Goal: Information Seeking & Learning: Learn about a topic

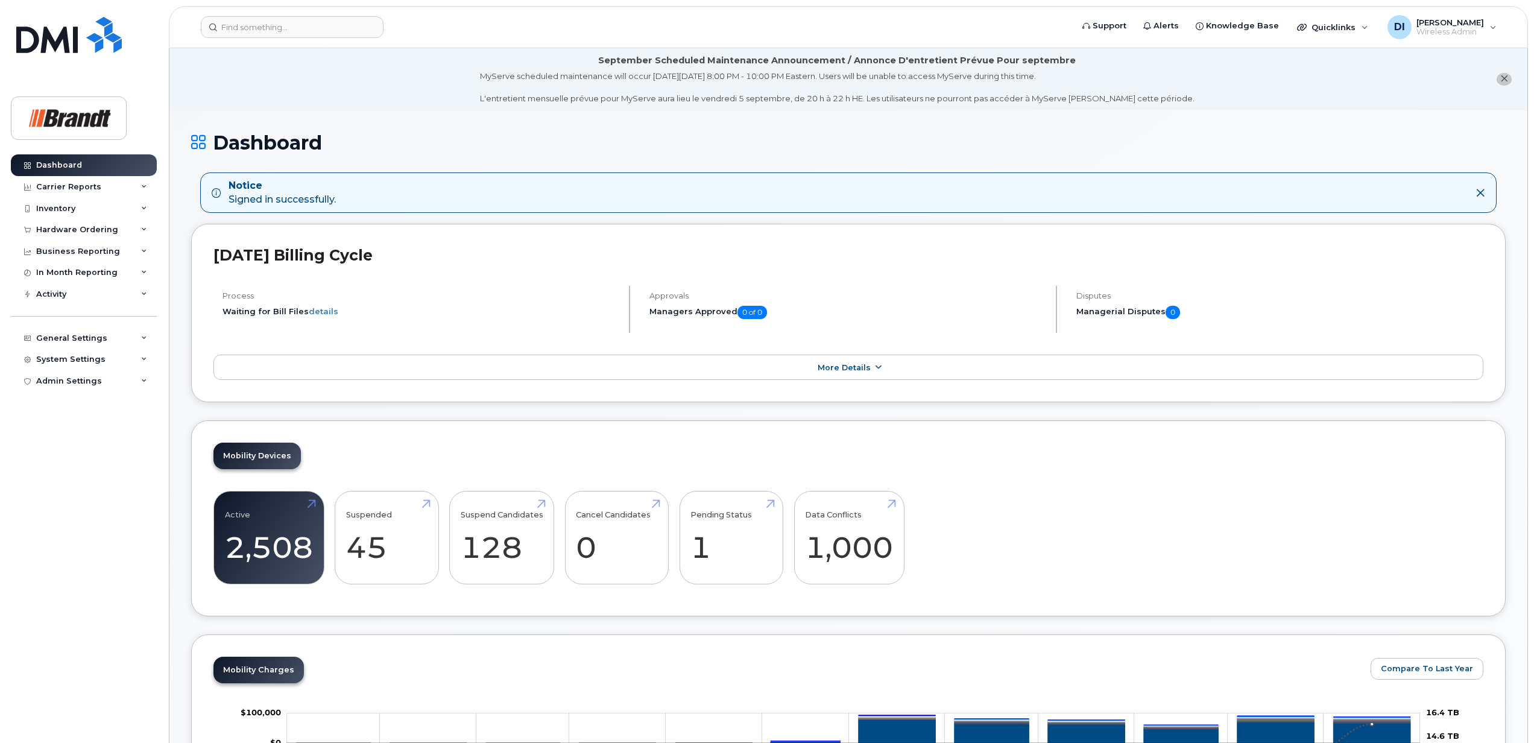
click at [874, 370] on icon at bounding box center [878, 368] width 10 height 8
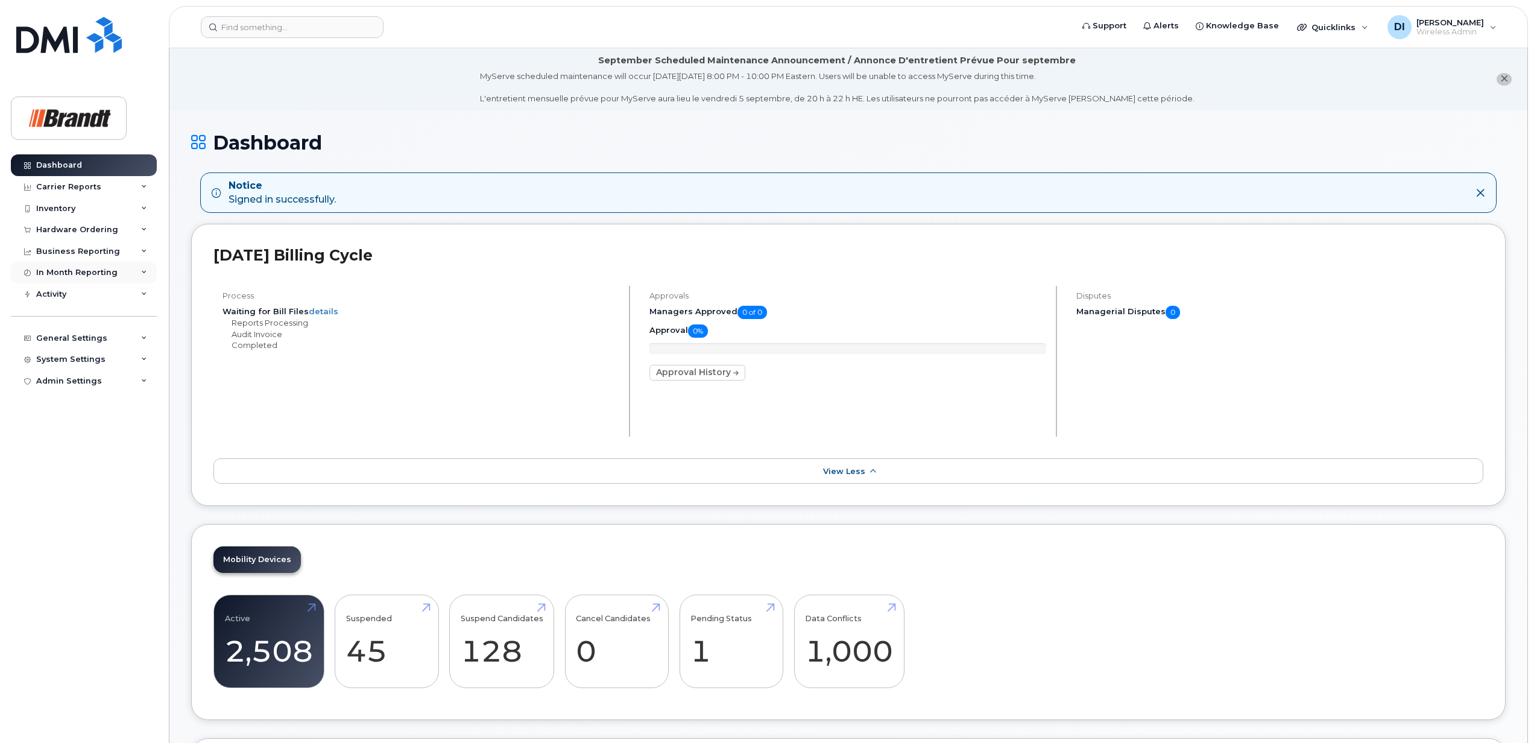
click at [121, 271] on div "In Month Reporting" at bounding box center [84, 273] width 146 height 22
click at [142, 187] on icon at bounding box center [144, 187] width 6 height 6
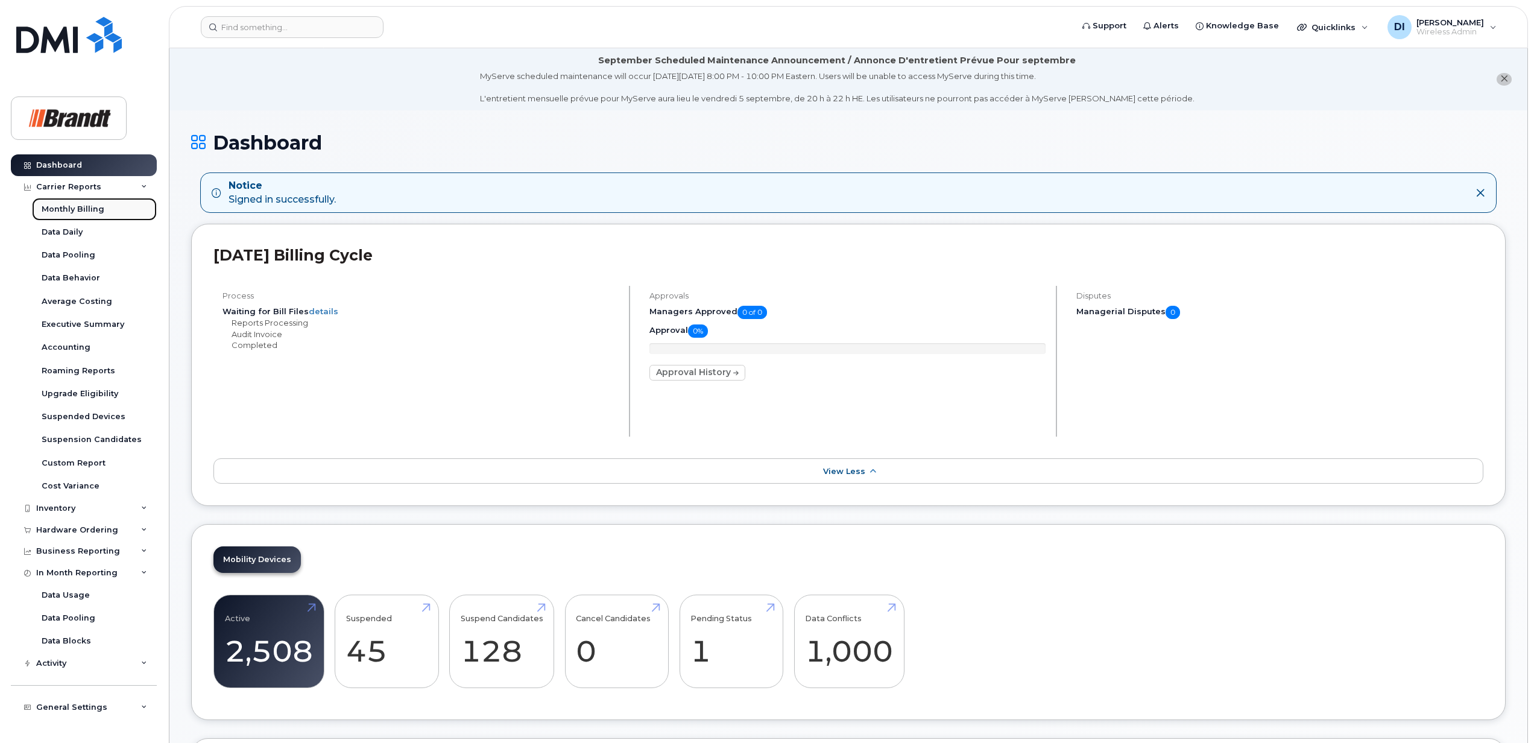
click at [80, 208] on div "Monthly Billing" at bounding box center [73, 209] width 63 height 11
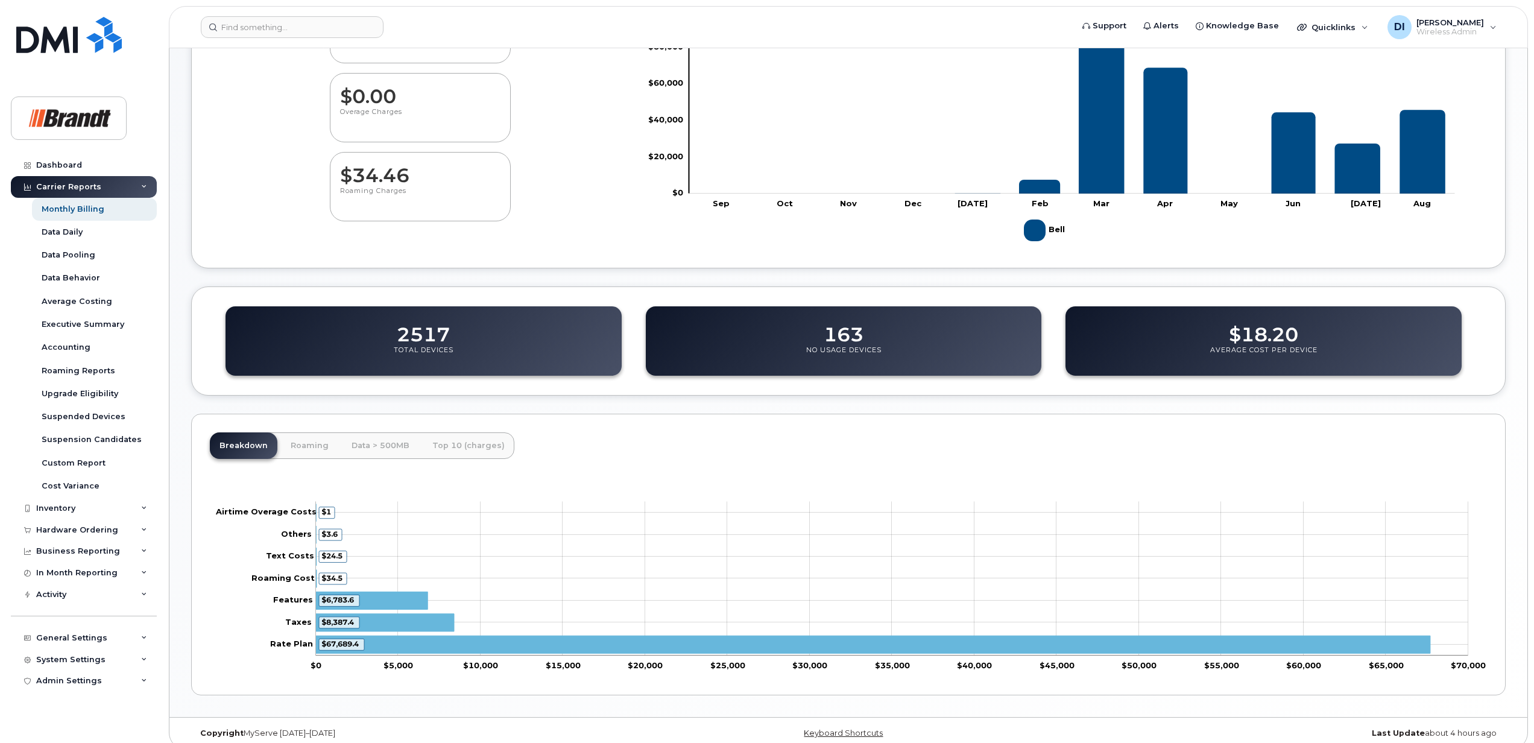
scroll to position [264, 0]
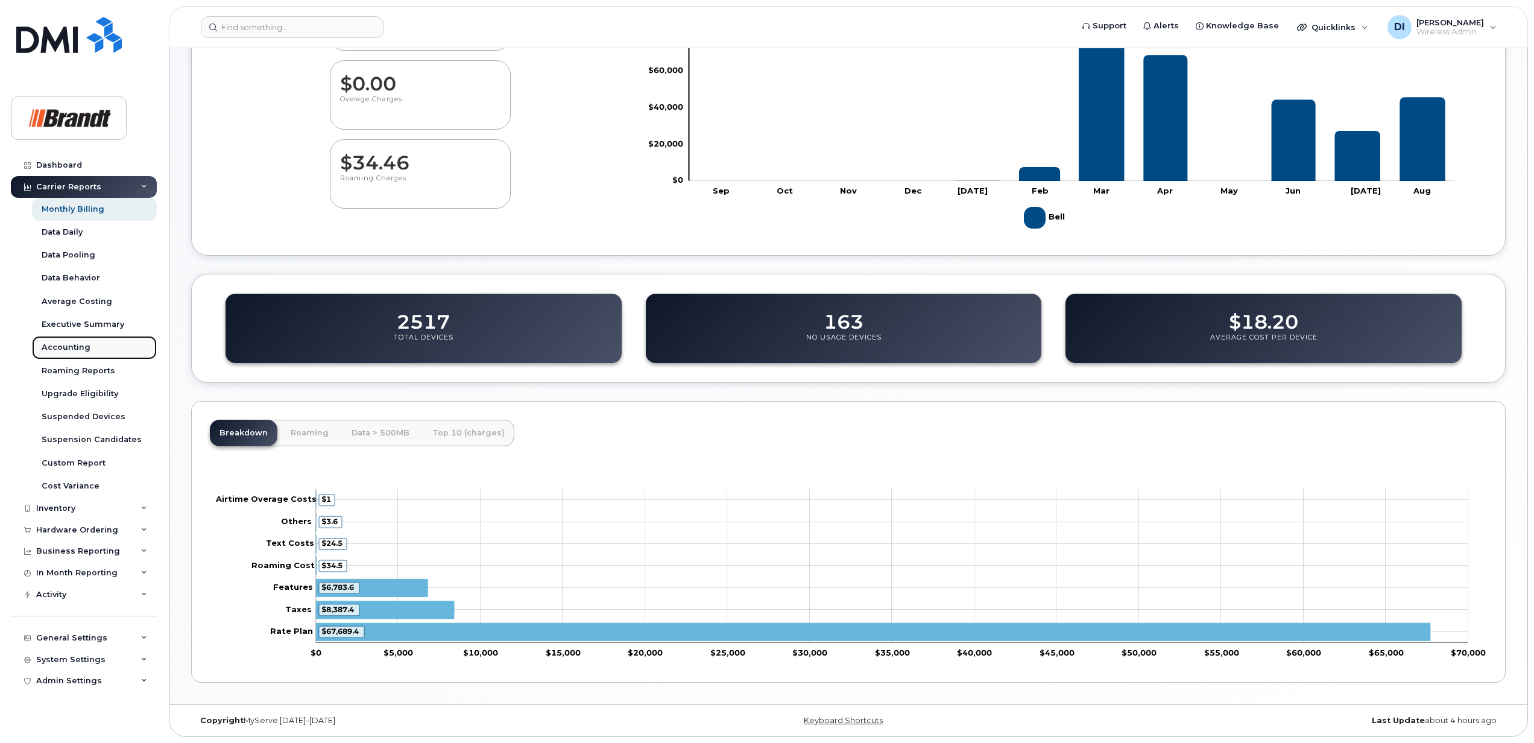
click at [53, 346] on div "Accounting" at bounding box center [66, 347] width 49 height 11
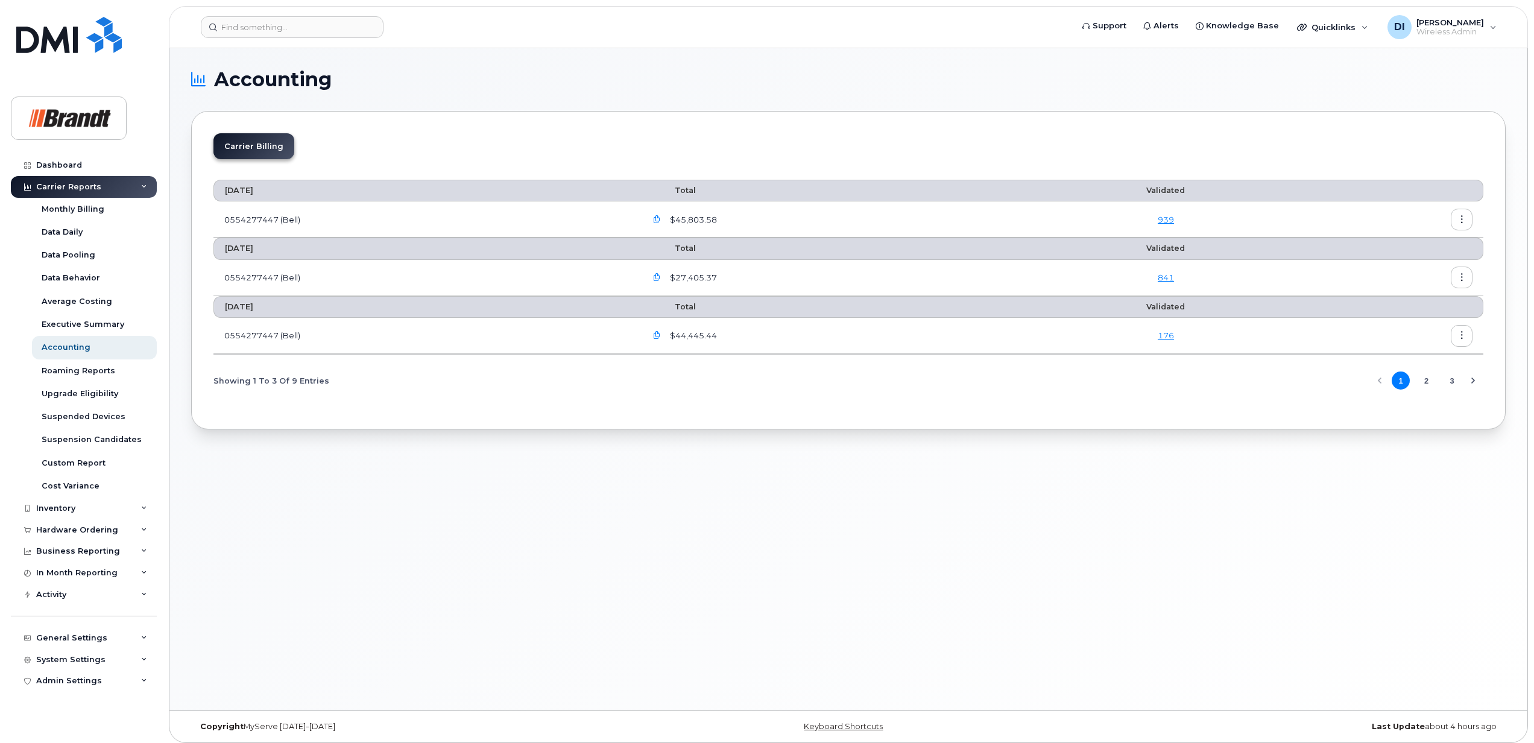
click at [1458, 221] on icon "button" at bounding box center [1462, 220] width 8 height 8
click at [1411, 266] on span "Download" at bounding box center [1405, 269] width 47 height 11
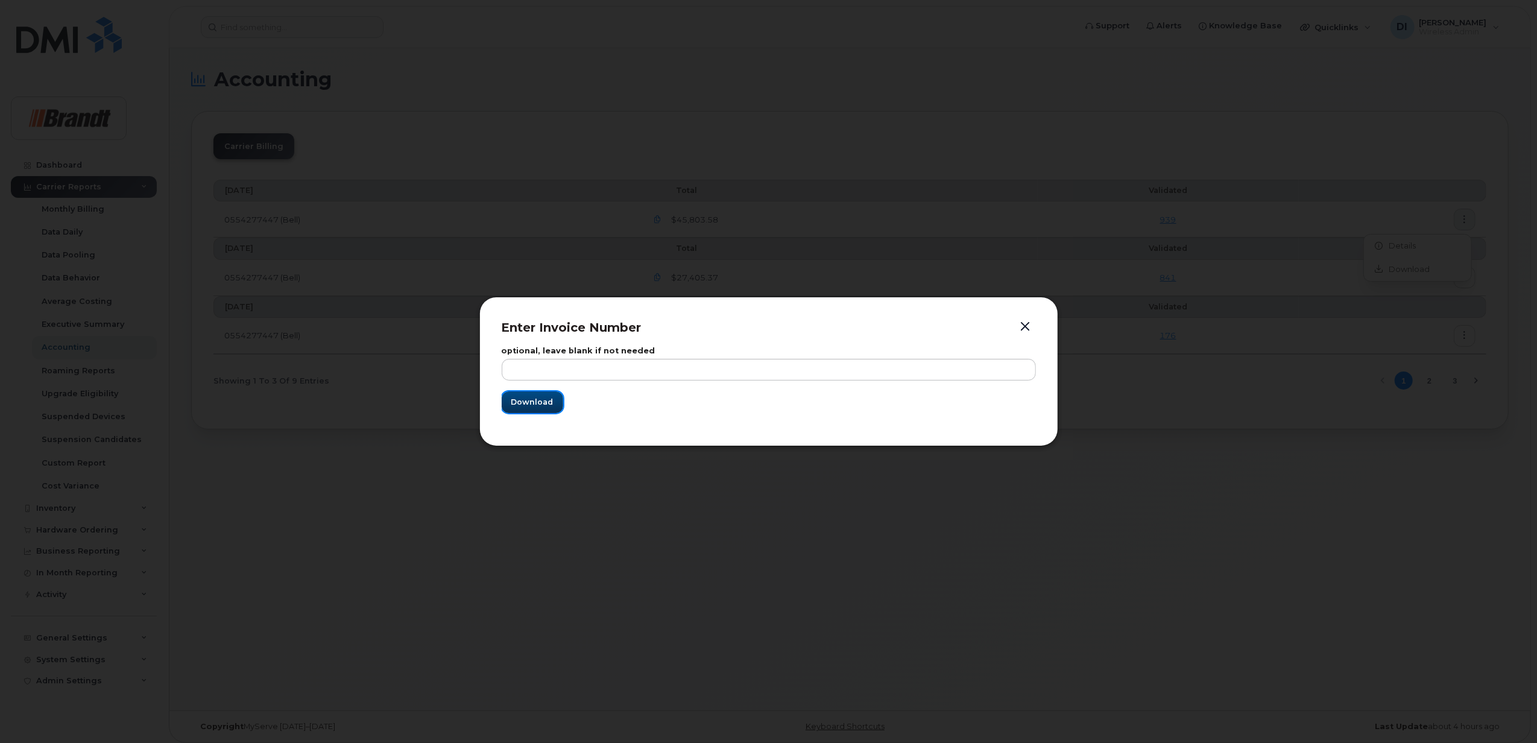
click at [532, 399] on span "Download" at bounding box center [532, 401] width 42 height 11
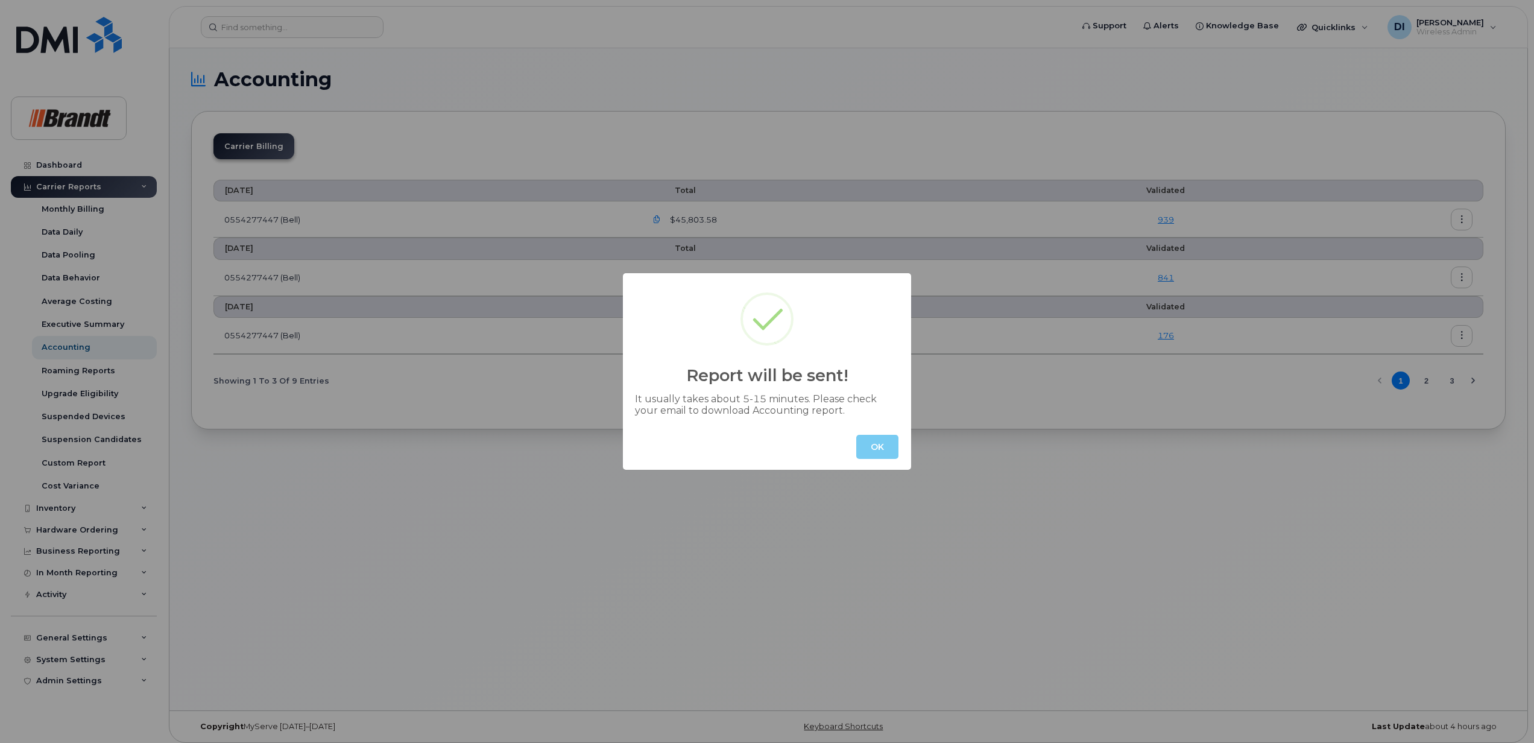
click at [878, 447] on button "OK" at bounding box center [877, 447] width 42 height 24
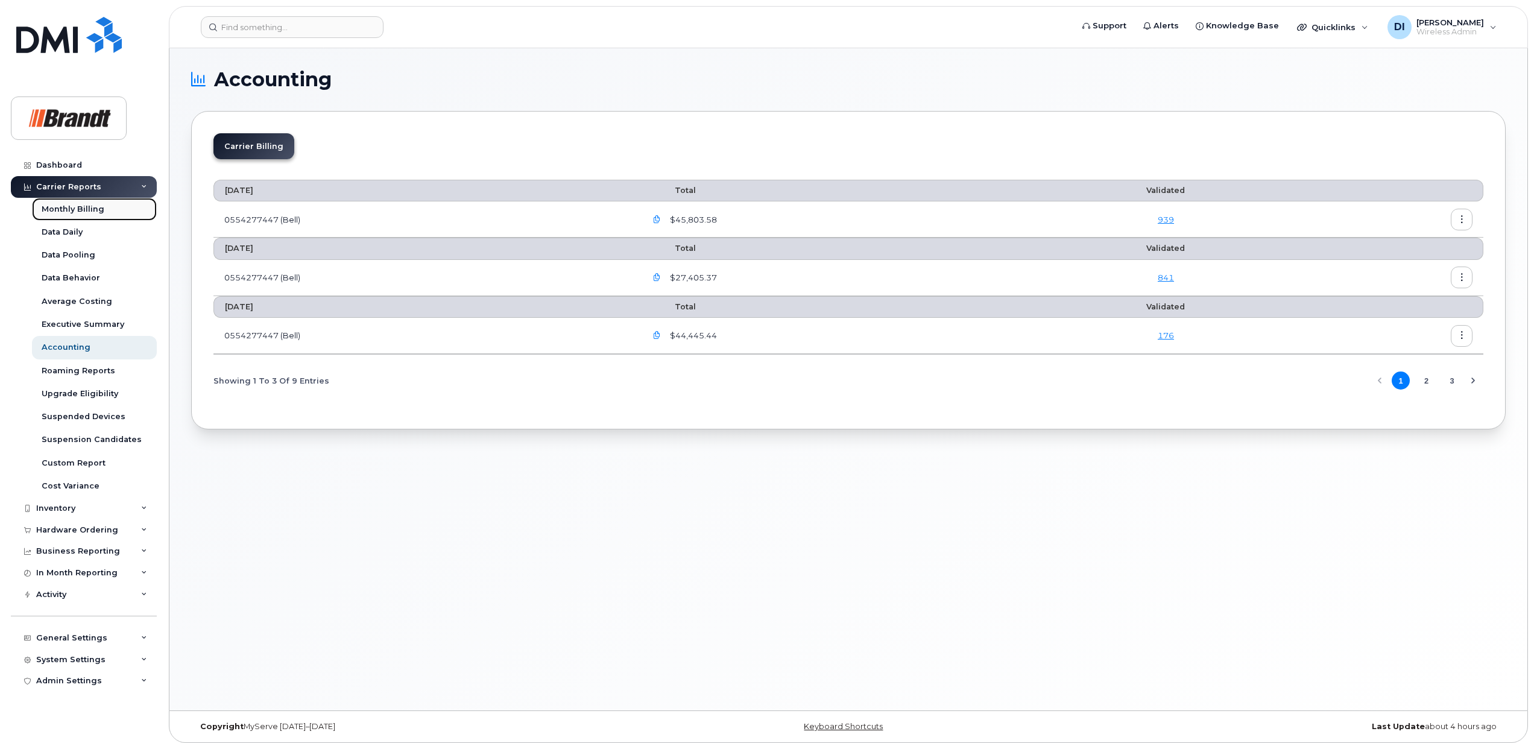
click at [92, 210] on div "Monthly Billing" at bounding box center [73, 209] width 63 height 11
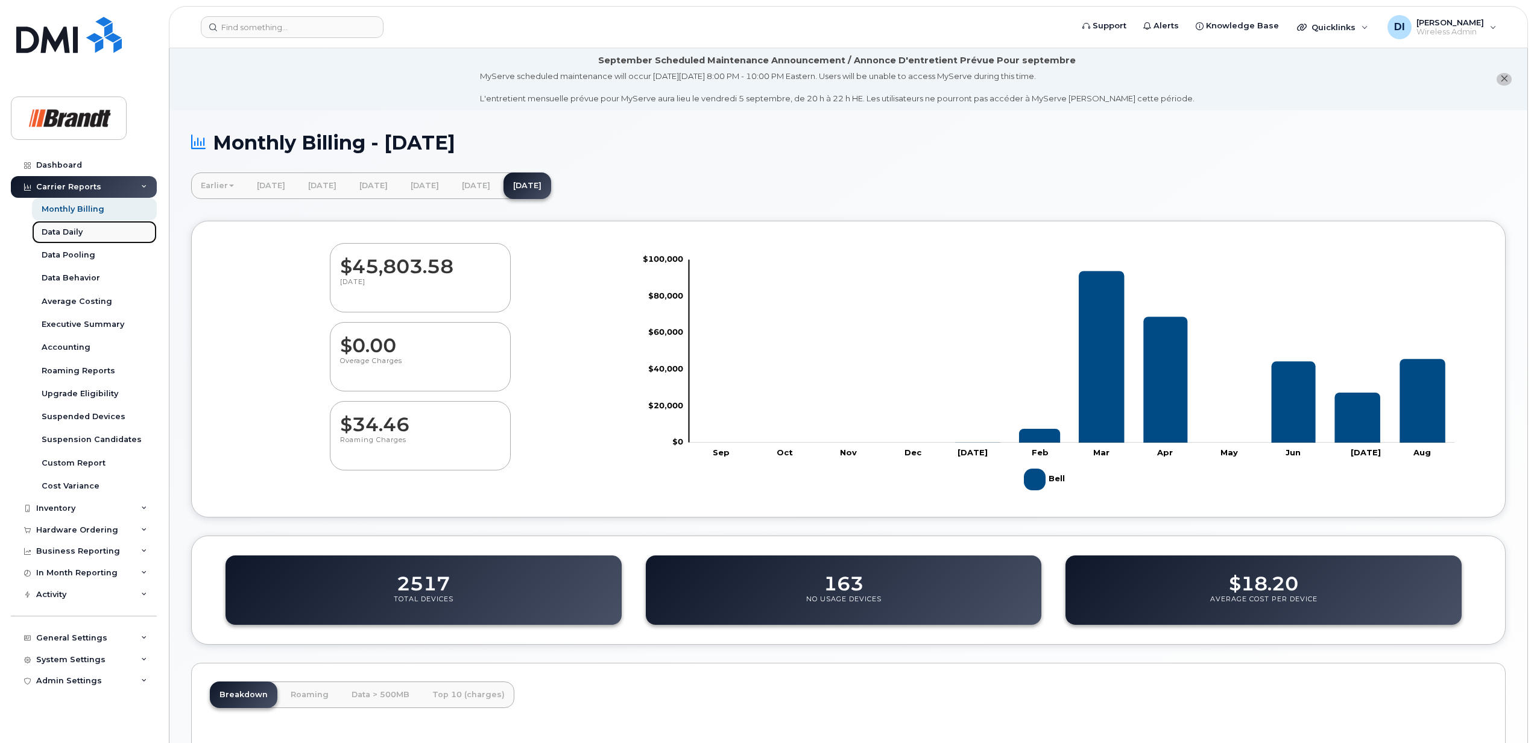
click at [74, 233] on div "Data Daily" at bounding box center [62, 232] width 41 height 11
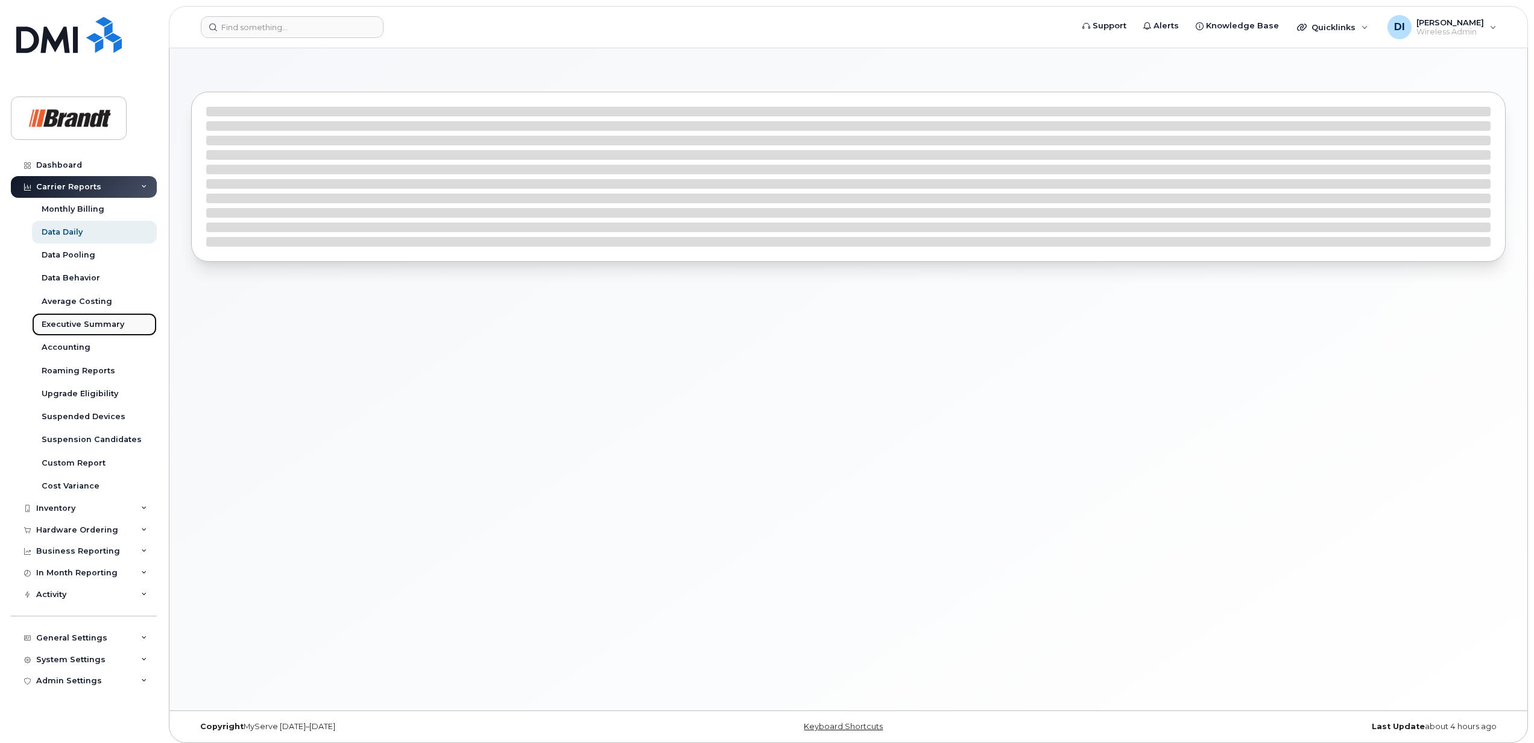
click at [84, 321] on div "Executive Summary" at bounding box center [83, 324] width 83 height 11
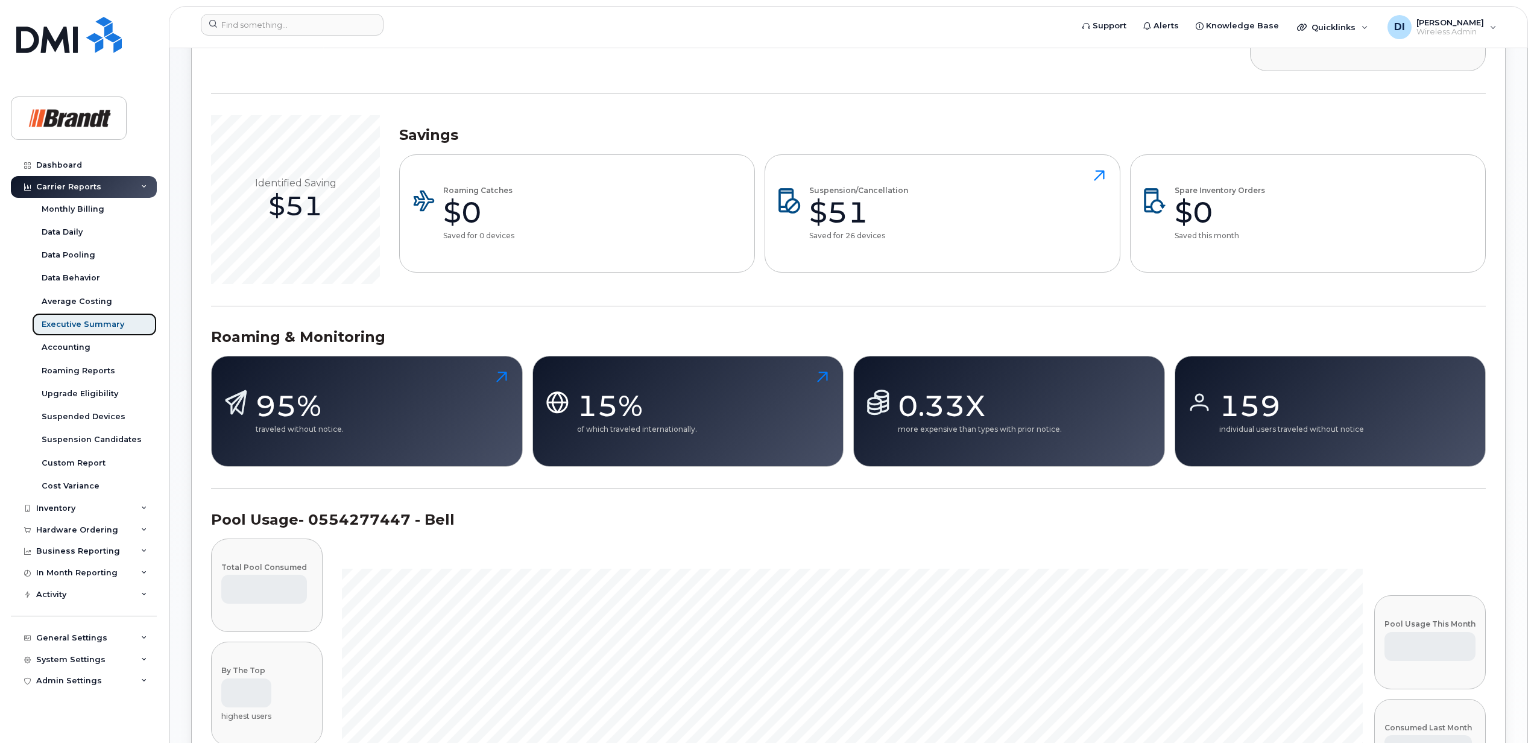
scroll to position [482, 0]
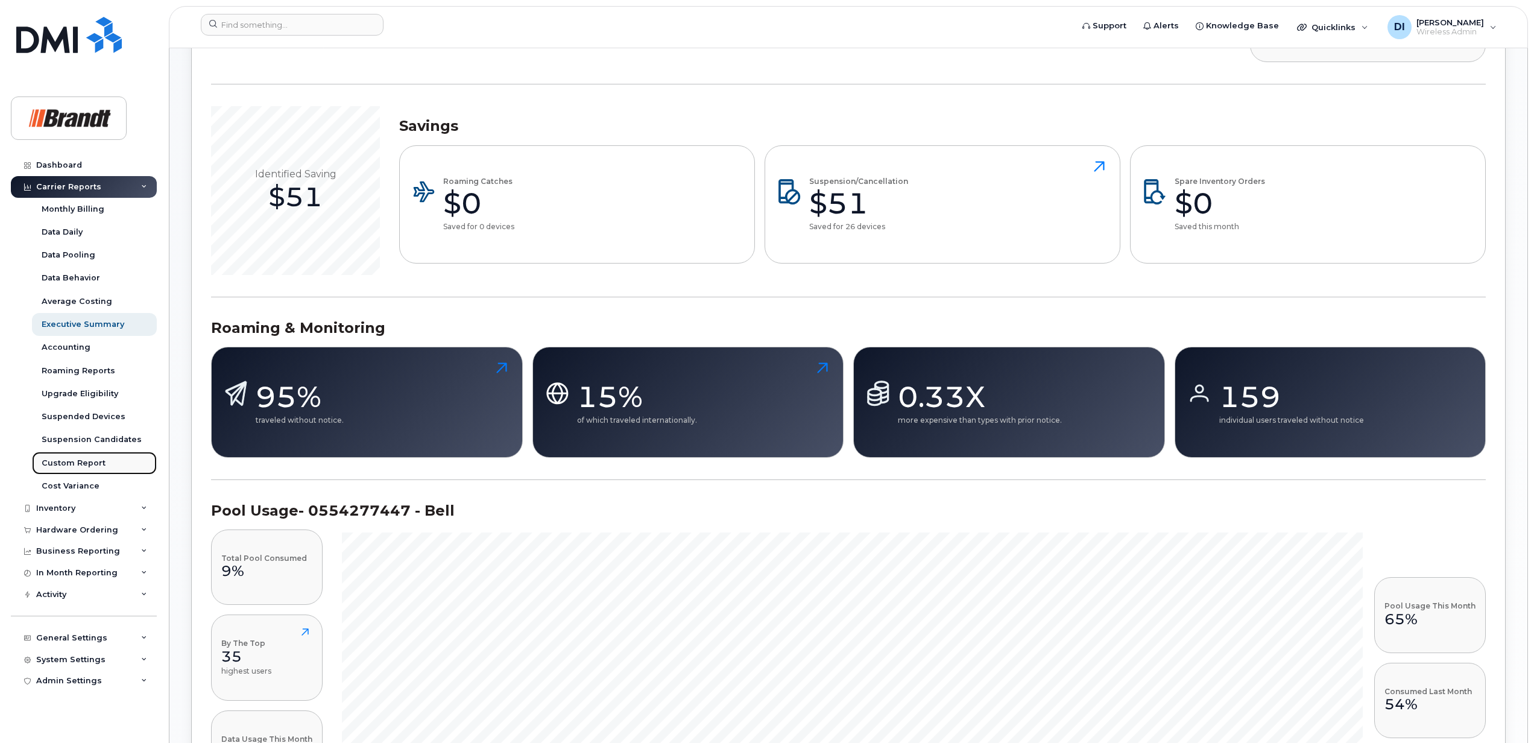
click at [80, 461] on div "Custom Report" at bounding box center [74, 463] width 64 height 11
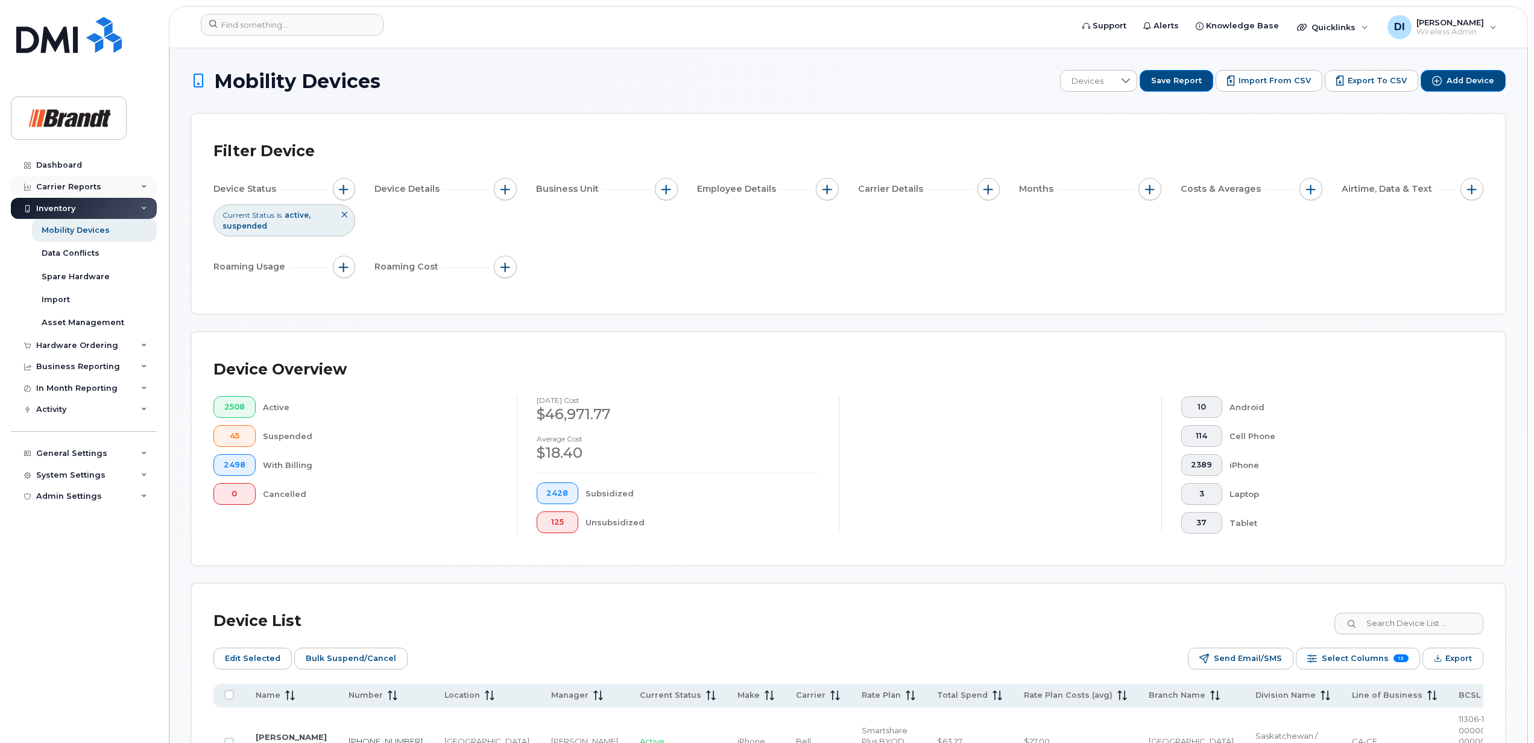
click at [145, 189] on icon at bounding box center [144, 187] width 6 height 6
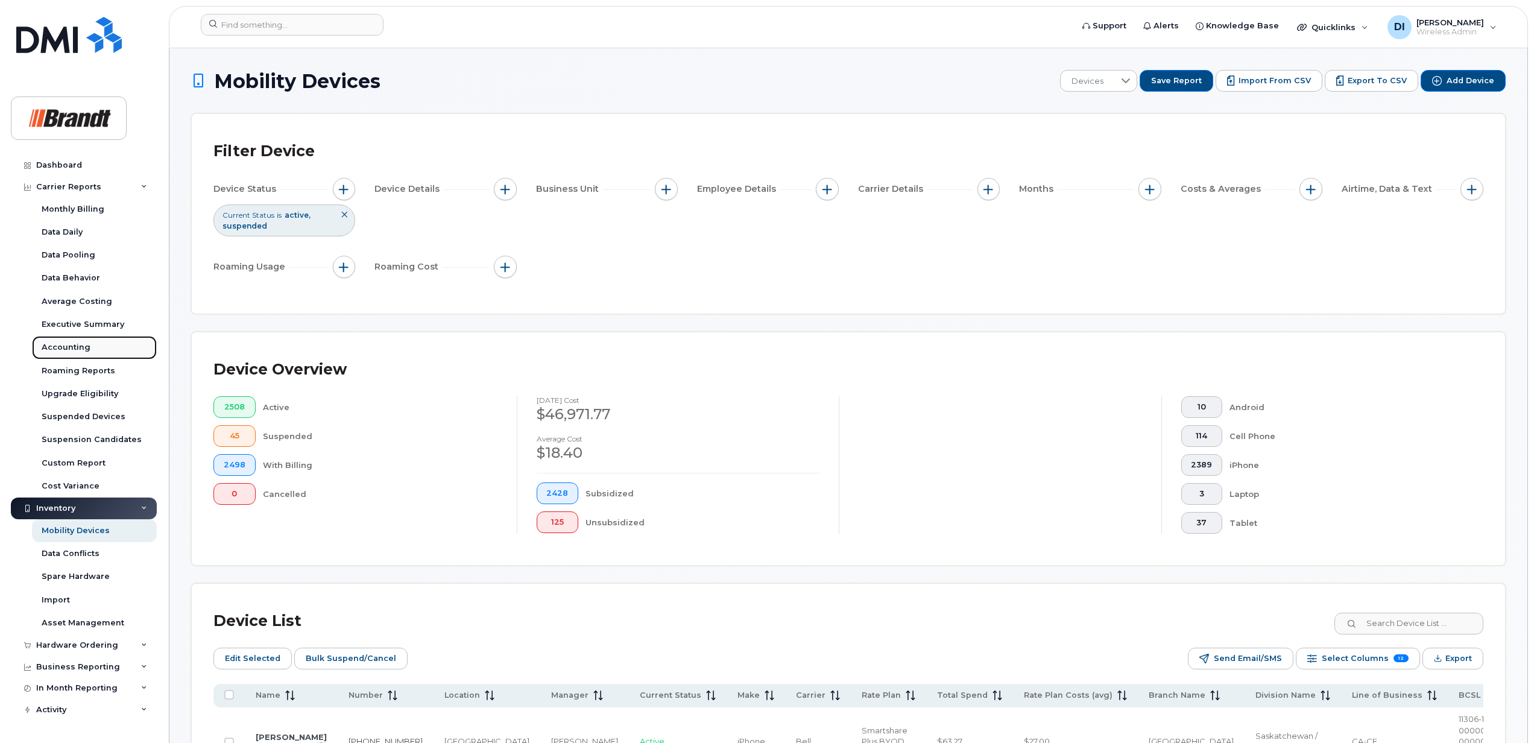
click at [72, 348] on div "Accounting" at bounding box center [66, 347] width 49 height 11
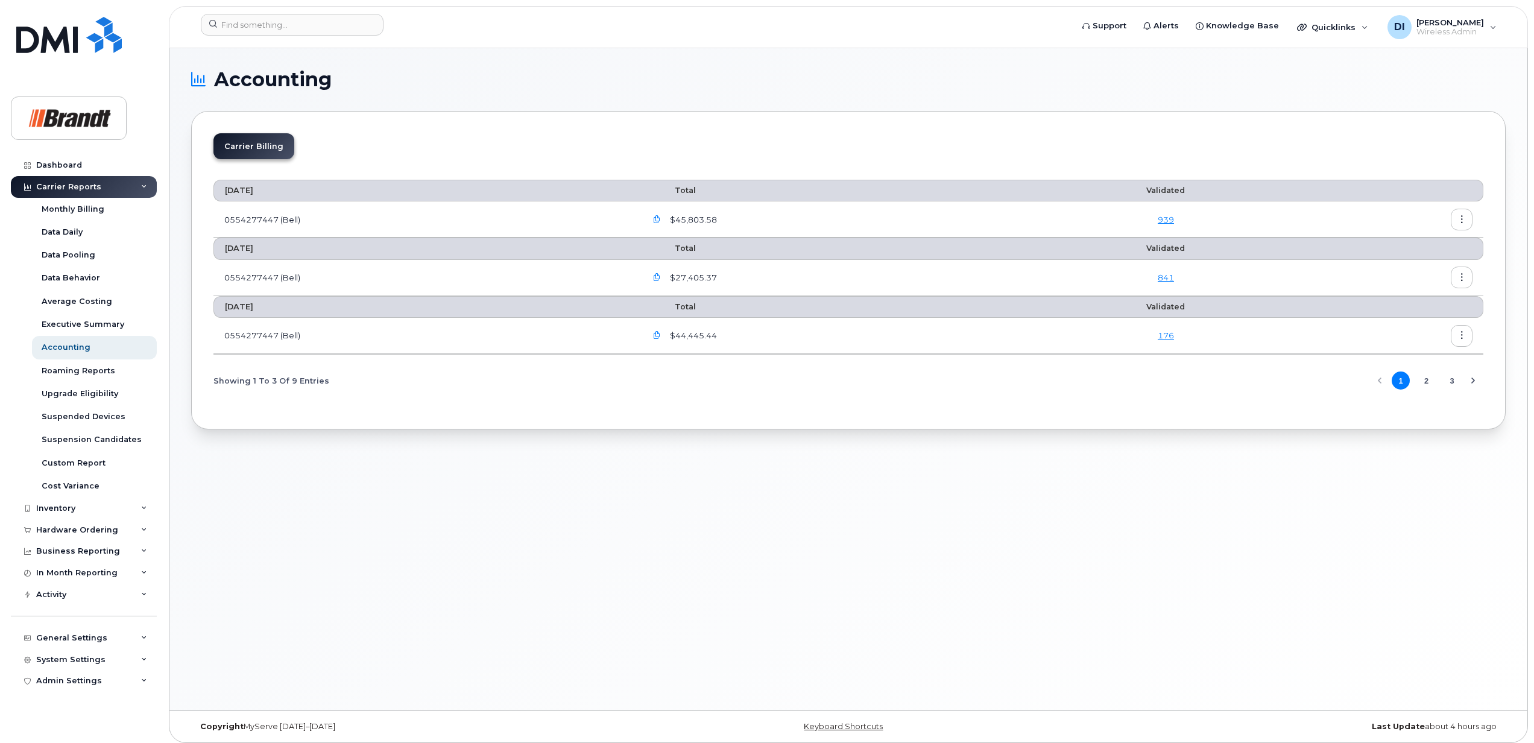
click at [1168, 217] on link "939" at bounding box center [1166, 220] width 16 height 10
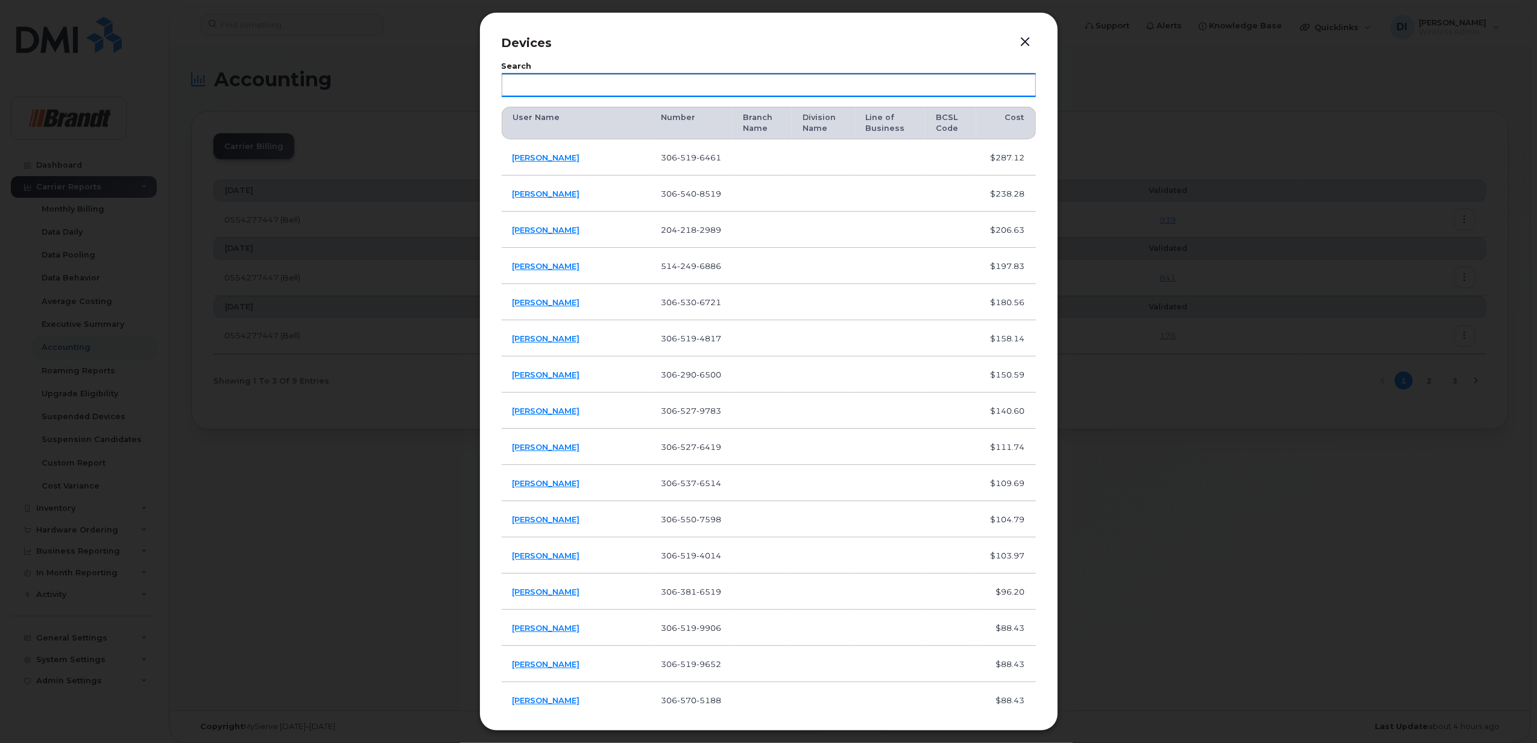
drag, startPoint x: 1024, startPoint y: 39, endPoint x: 900, endPoint y: 82, distance: 131.0
click at [1024, 39] on button "button" at bounding box center [1025, 42] width 18 height 17
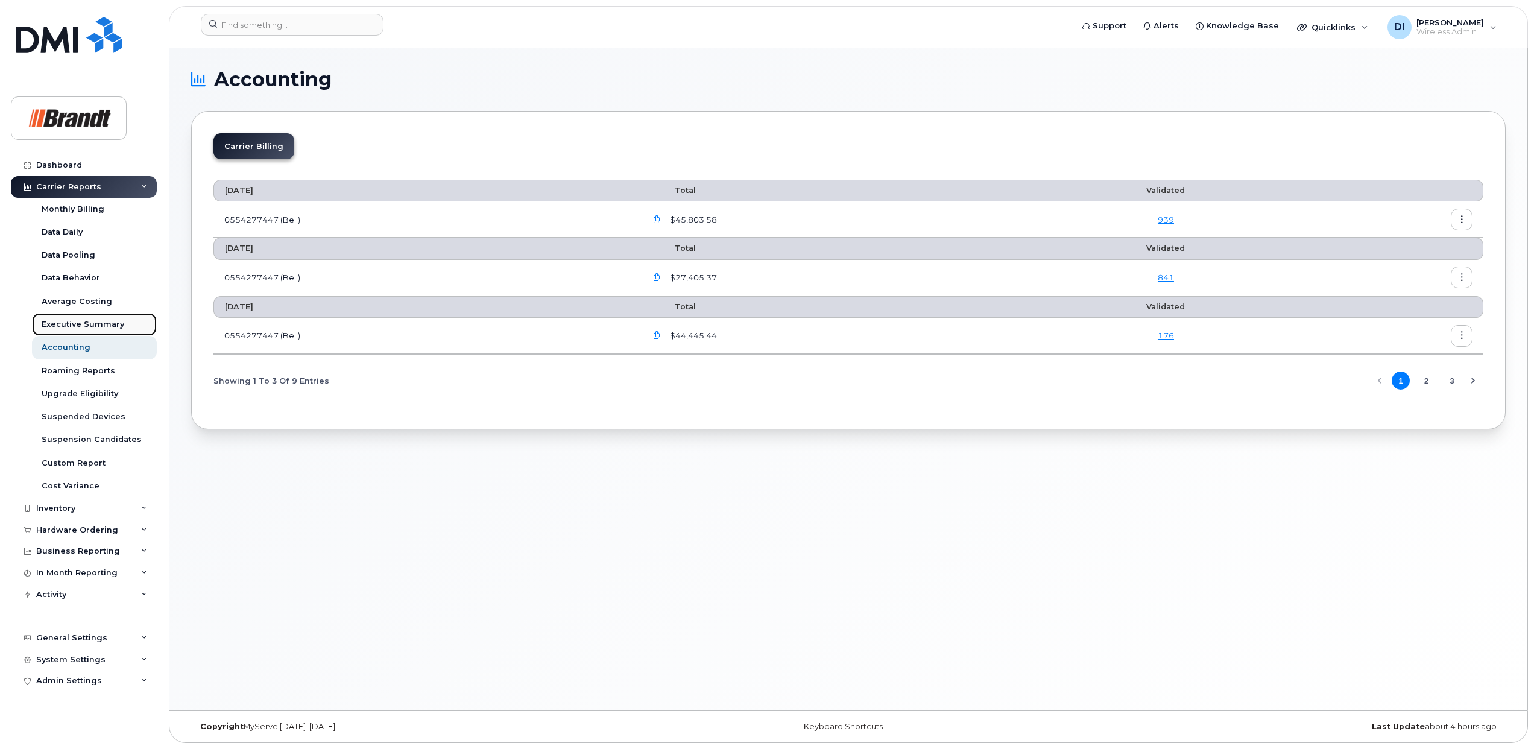
click at [68, 326] on div "Executive Summary" at bounding box center [83, 324] width 83 height 11
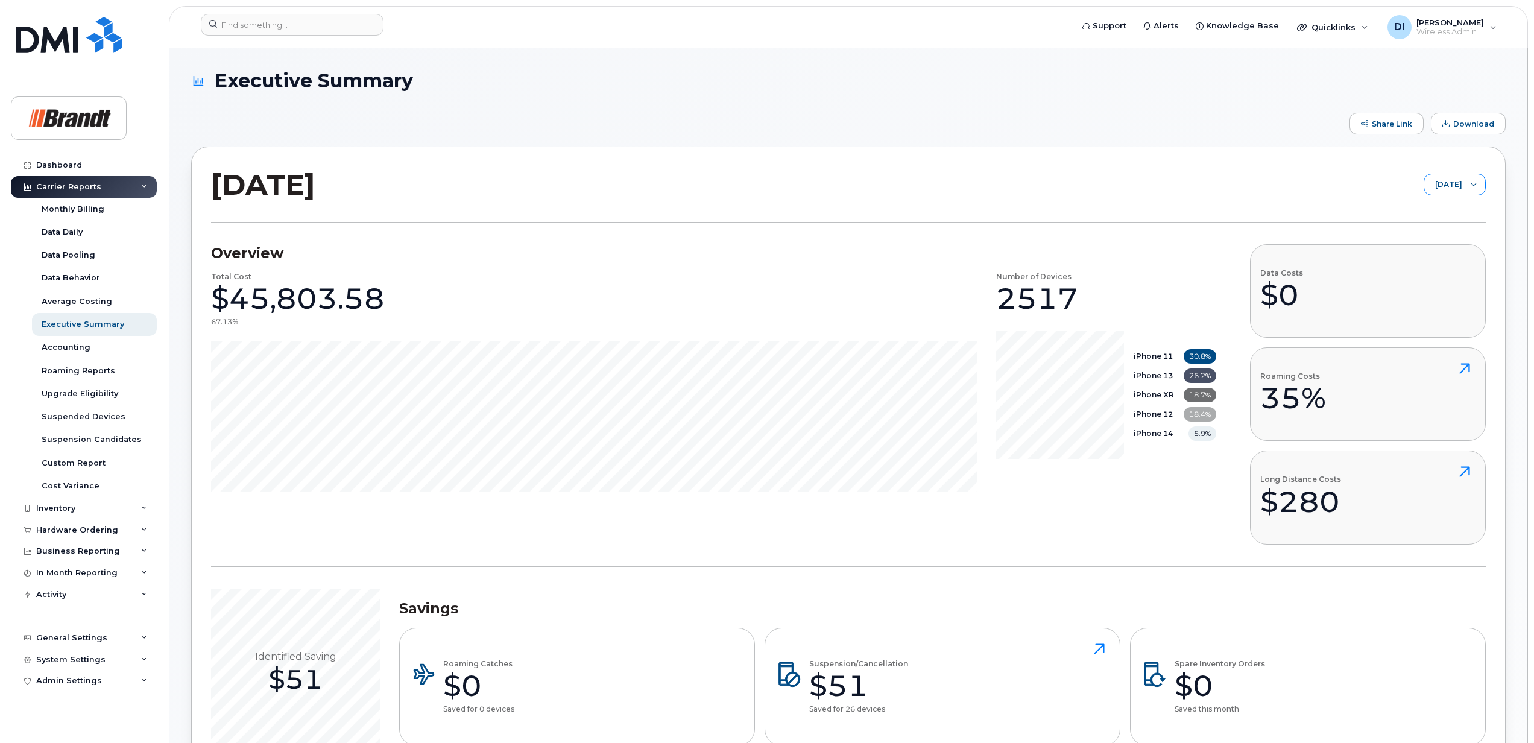
click at [1472, 184] on icon at bounding box center [1473, 184] width 6 height 6
click at [136, 570] on div "In Month Reporting" at bounding box center [84, 573] width 146 height 22
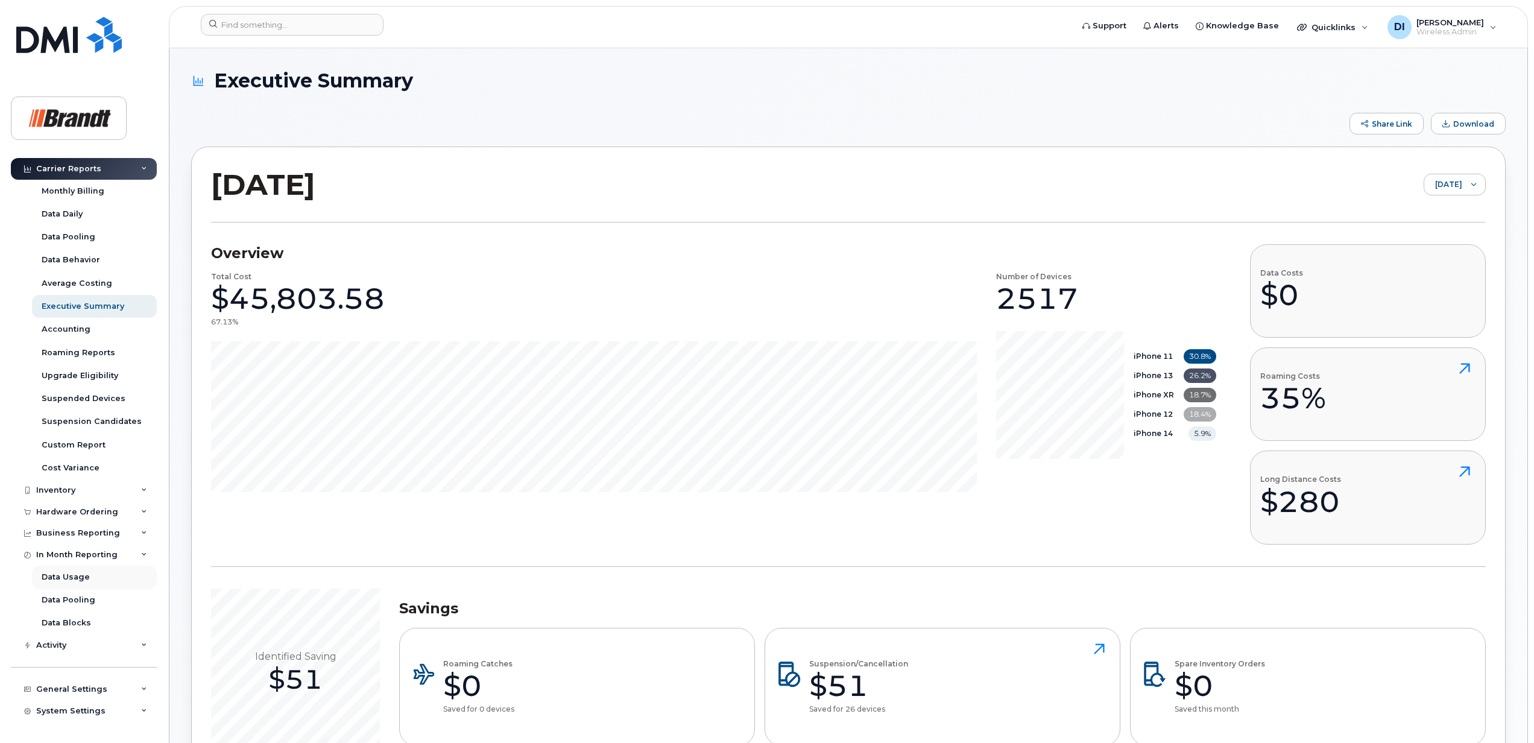
scroll to position [35, 0]
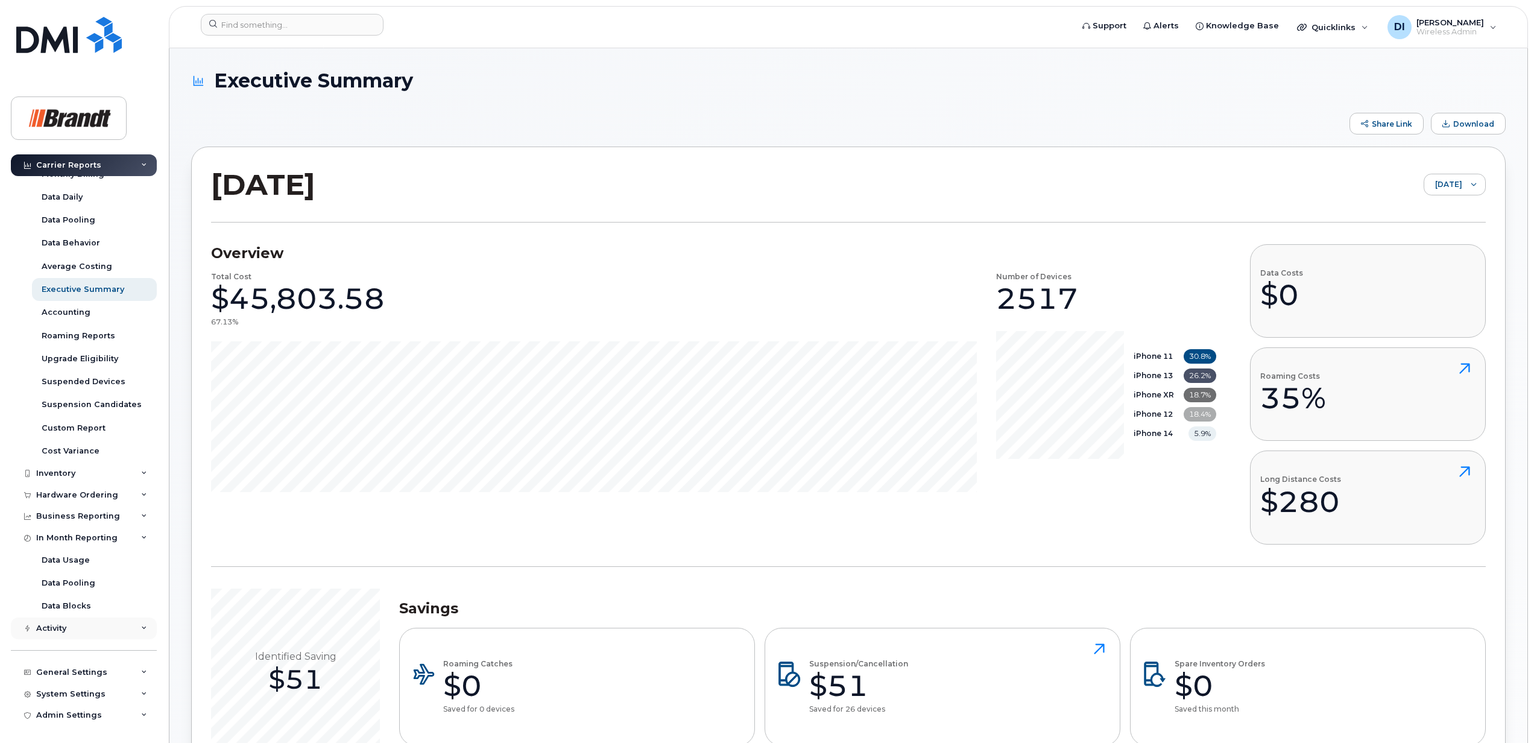
click at [135, 623] on div "Activity" at bounding box center [84, 628] width 146 height 22
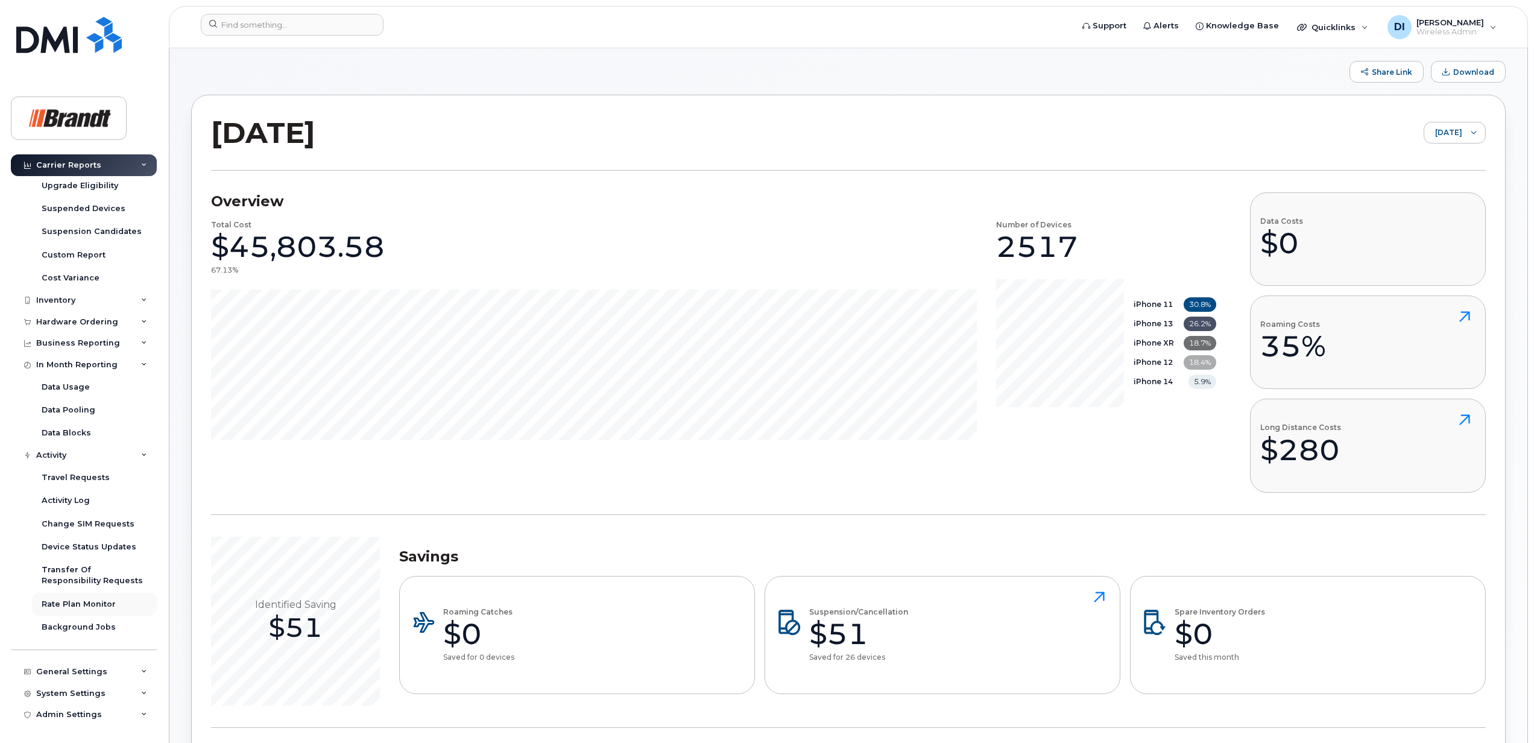
scroll to position [80, 0]
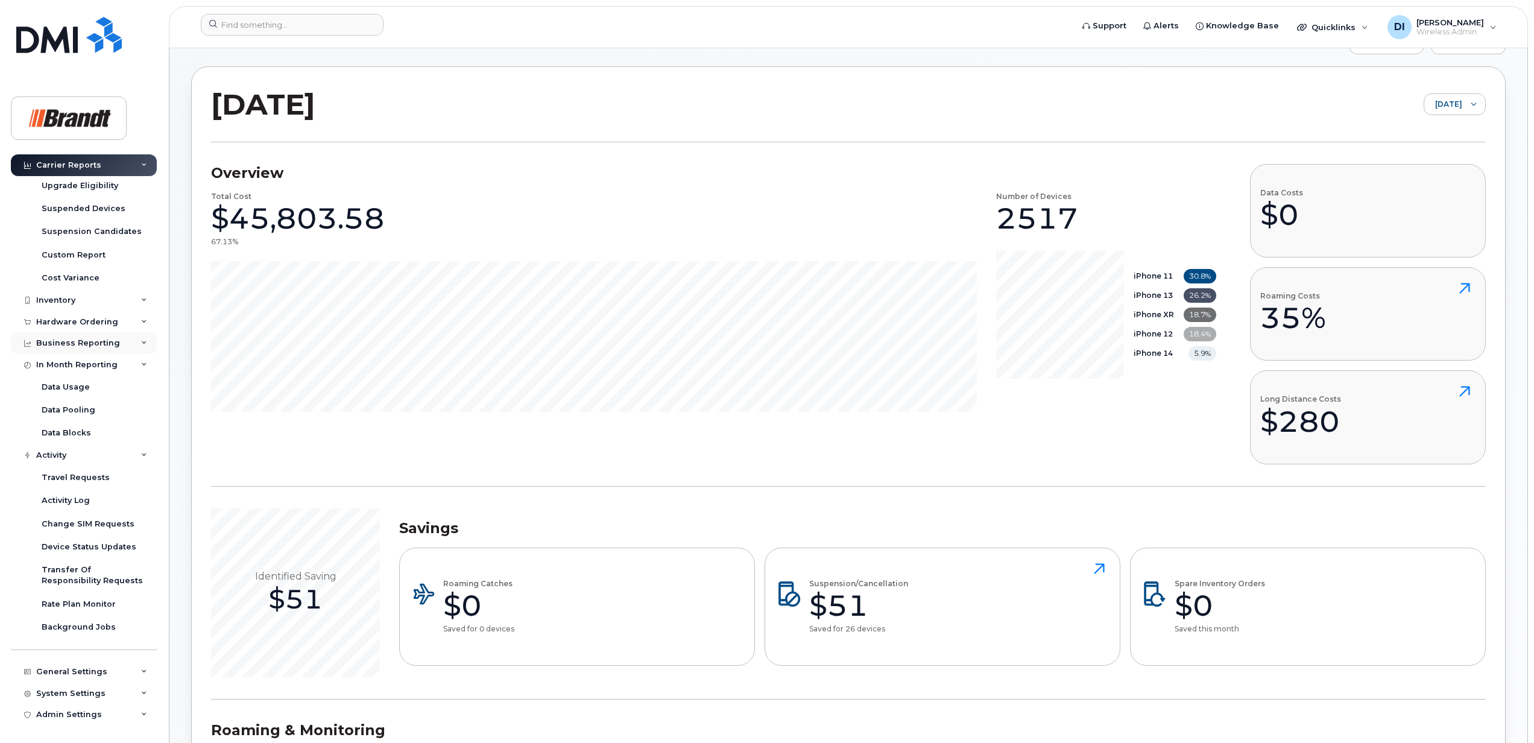
click at [123, 340] on div "Business Reporting" at bounding box center [84, 343] width 146 height 22
click at [87, 411] on div "Business Unit Reports" at bounding box center [89, 411] width 94 height 11
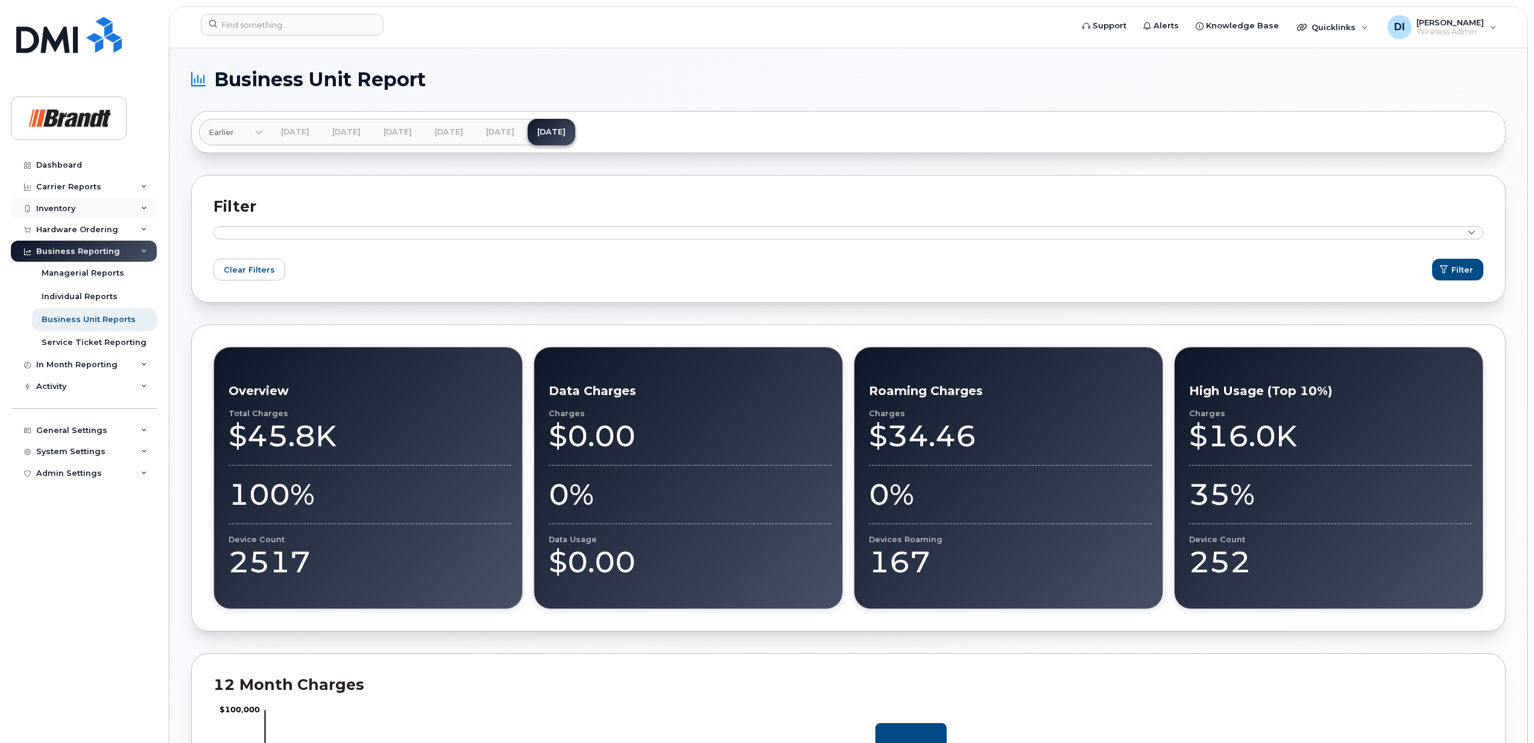
click at [84, 209] on div "Inventory" at bounding box center [84, 209] width 146 height 22
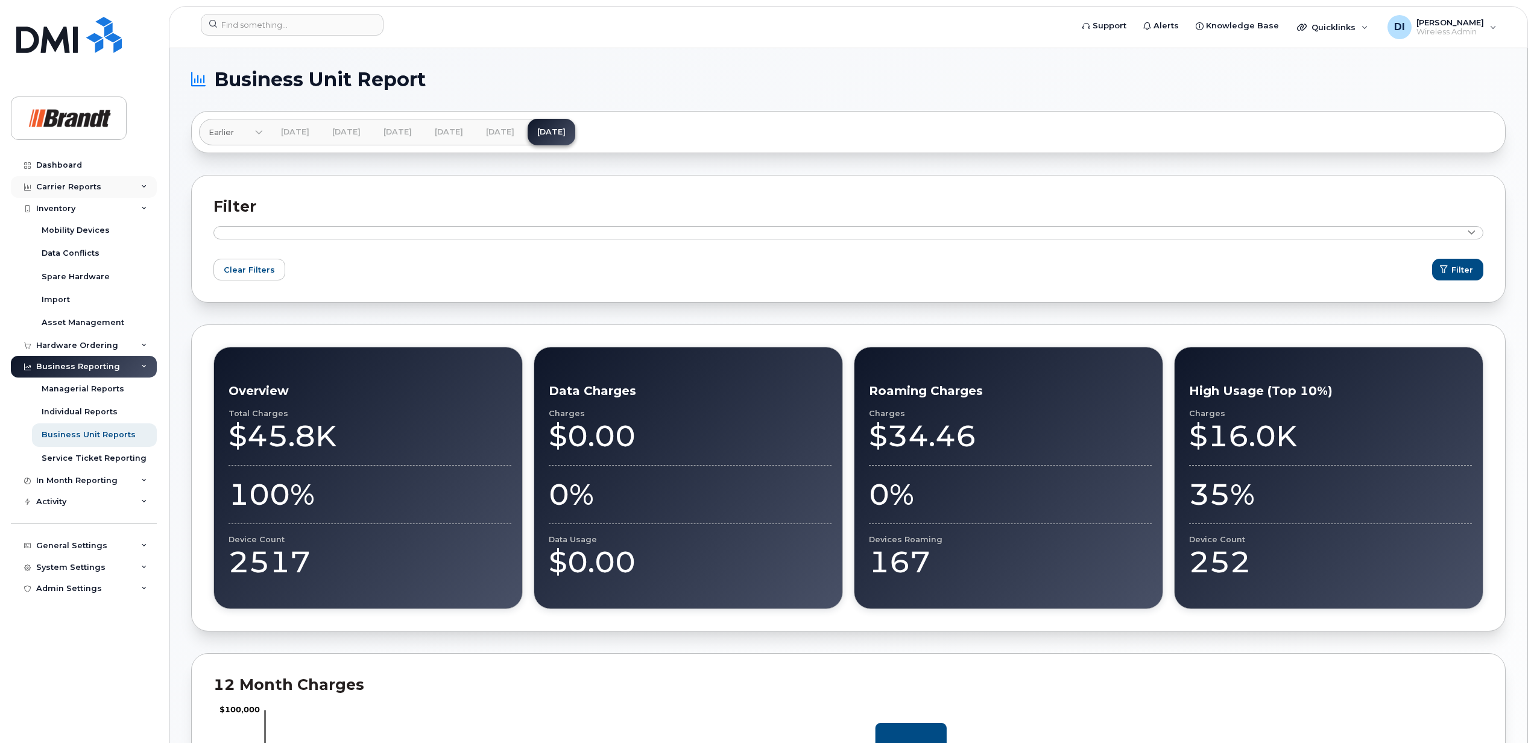
click at [121, 183] on div "Carrier Reports" at bounding box center [84, 187] width 146 height 22
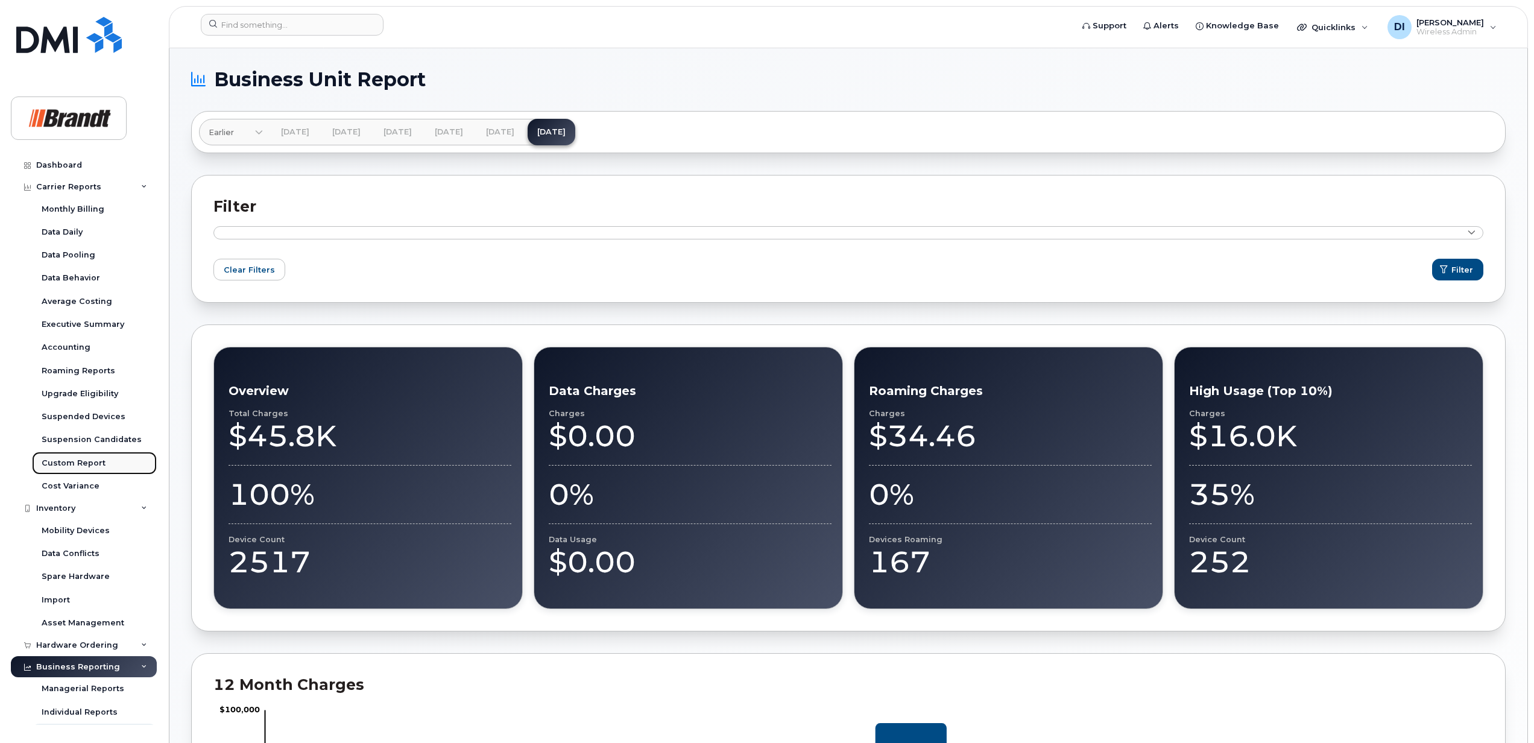
click at [84, 462] on div "Custom Report" at bounding box center [74, 463] width 64 height 11
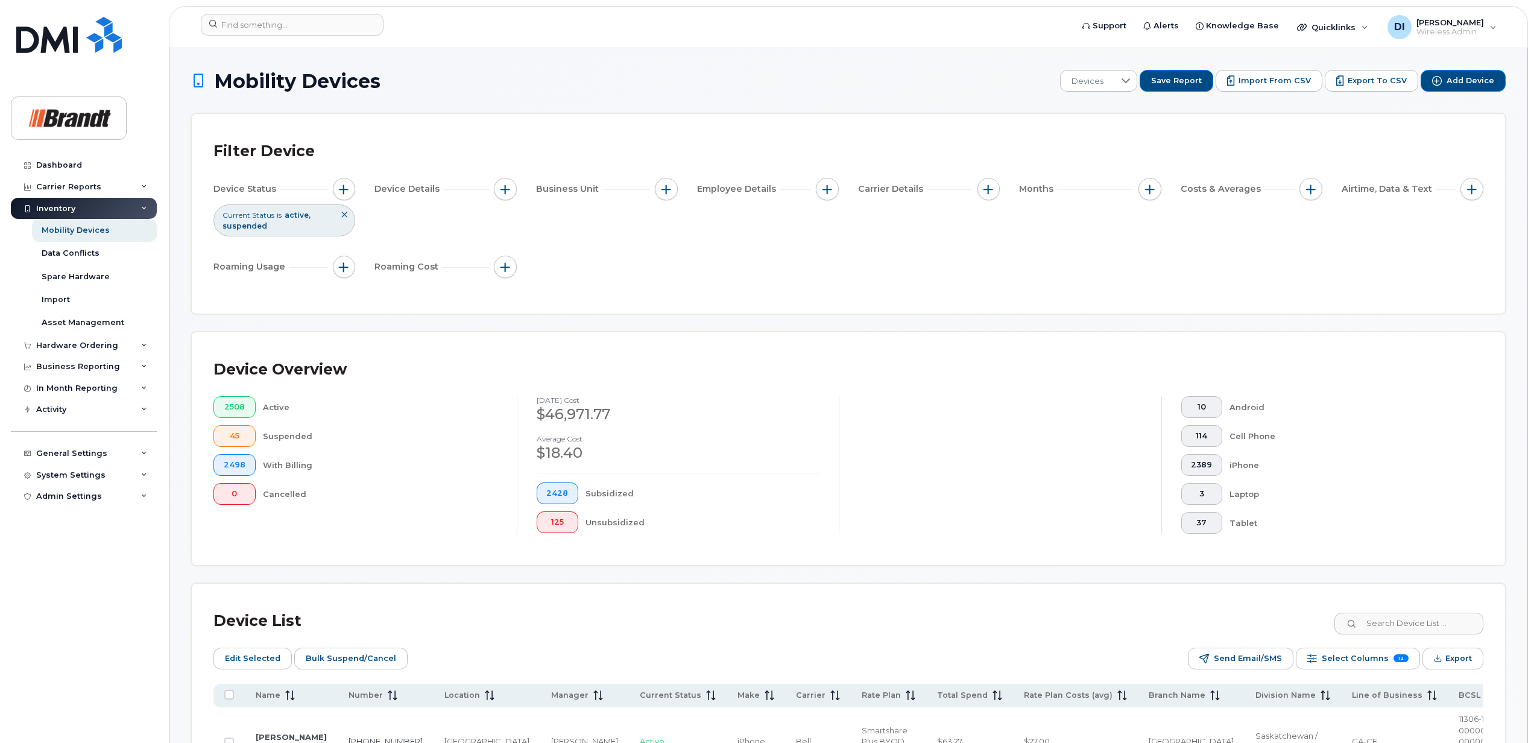
click at [343, 216] on icon at bounding box center [344, 214] width 7 height 7
click at [345, 217] on icon at bounding box center [344, 214] width 7 height 7
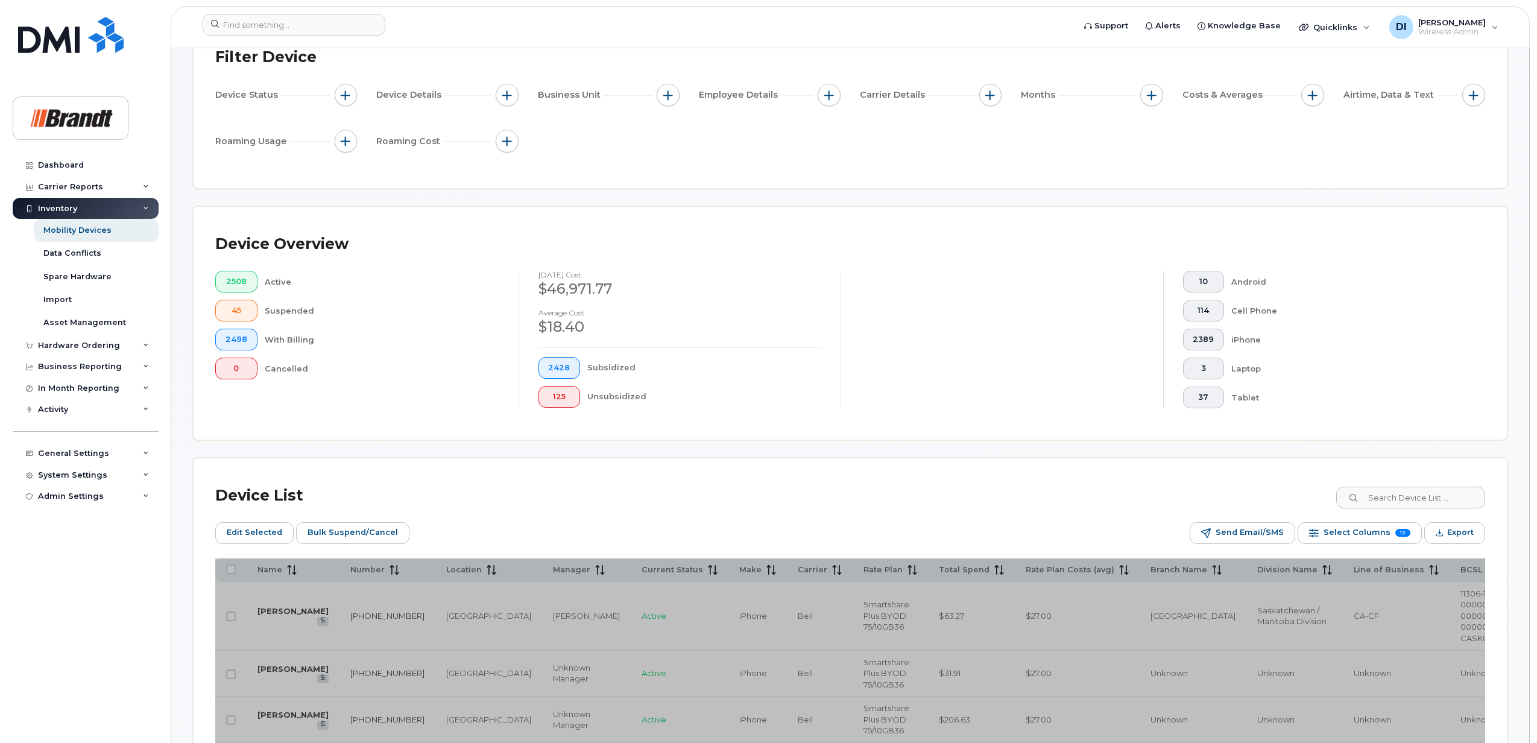
scroll to position [241, 0]
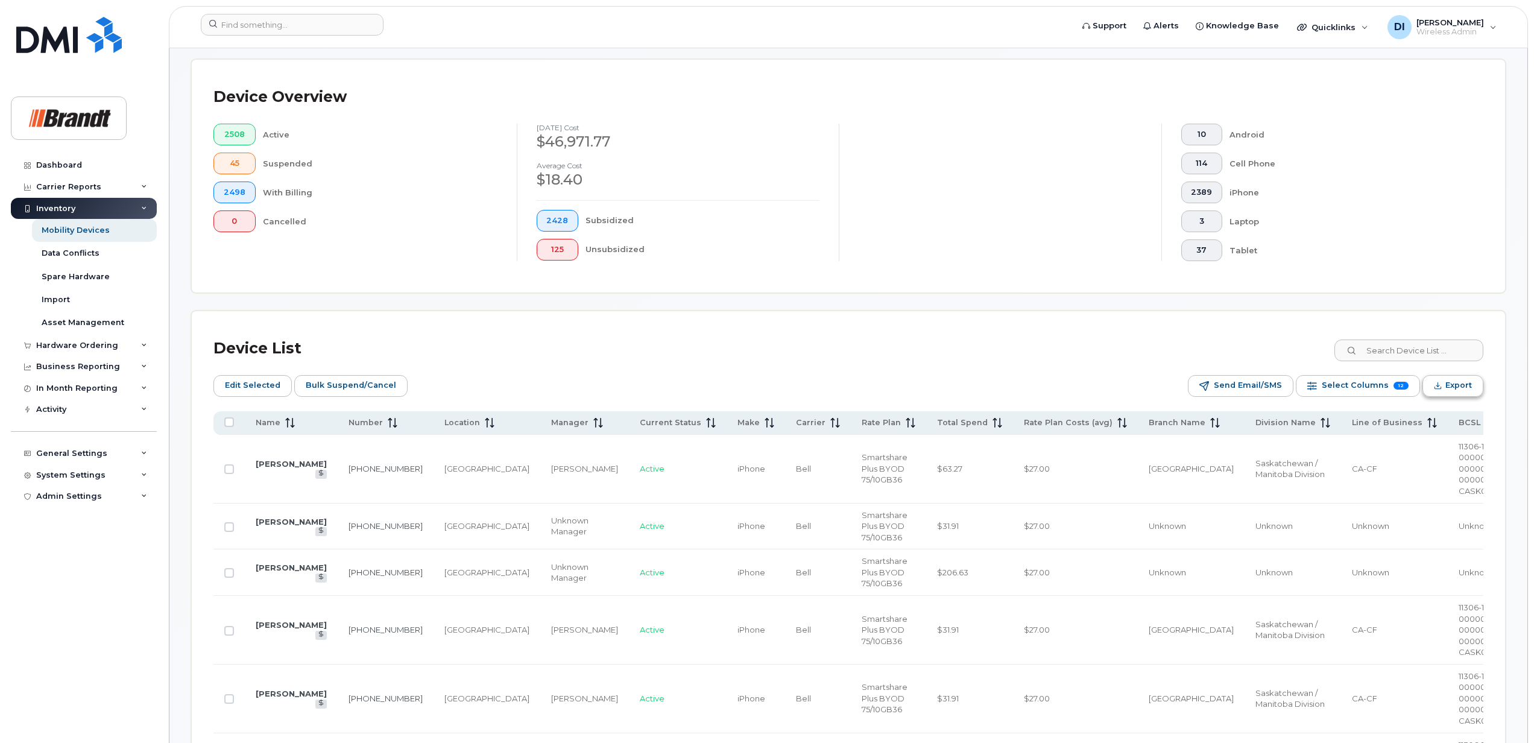
click at [1464, 385] on span "Export" at bounding box center [1458, 385] width 27 height 18
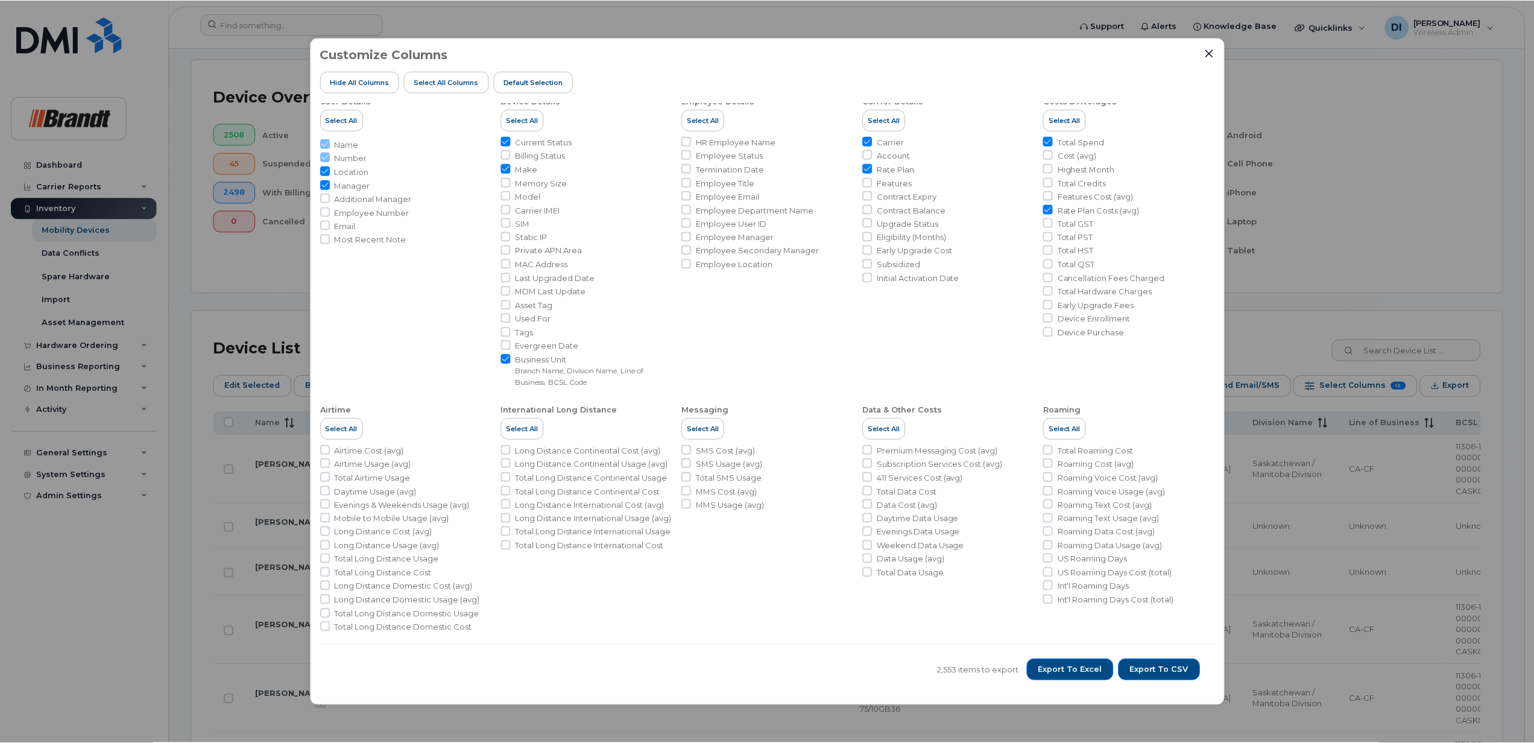
scroll to position [22, 0]
click at [1061, 671] on span "Export to Excel" at bounding box center [1072, 669] width 64 height 11
drag, startPoint x: 1069, startPoint y: 18, endPoint x: 1076, endPoint y: 20, distance: 7.5
click at [1069, 18] on div "Customize Columns Hide All Columns Select all Columns Default Selection User De…" at bounding box center [768, 371] width 1537 height 743
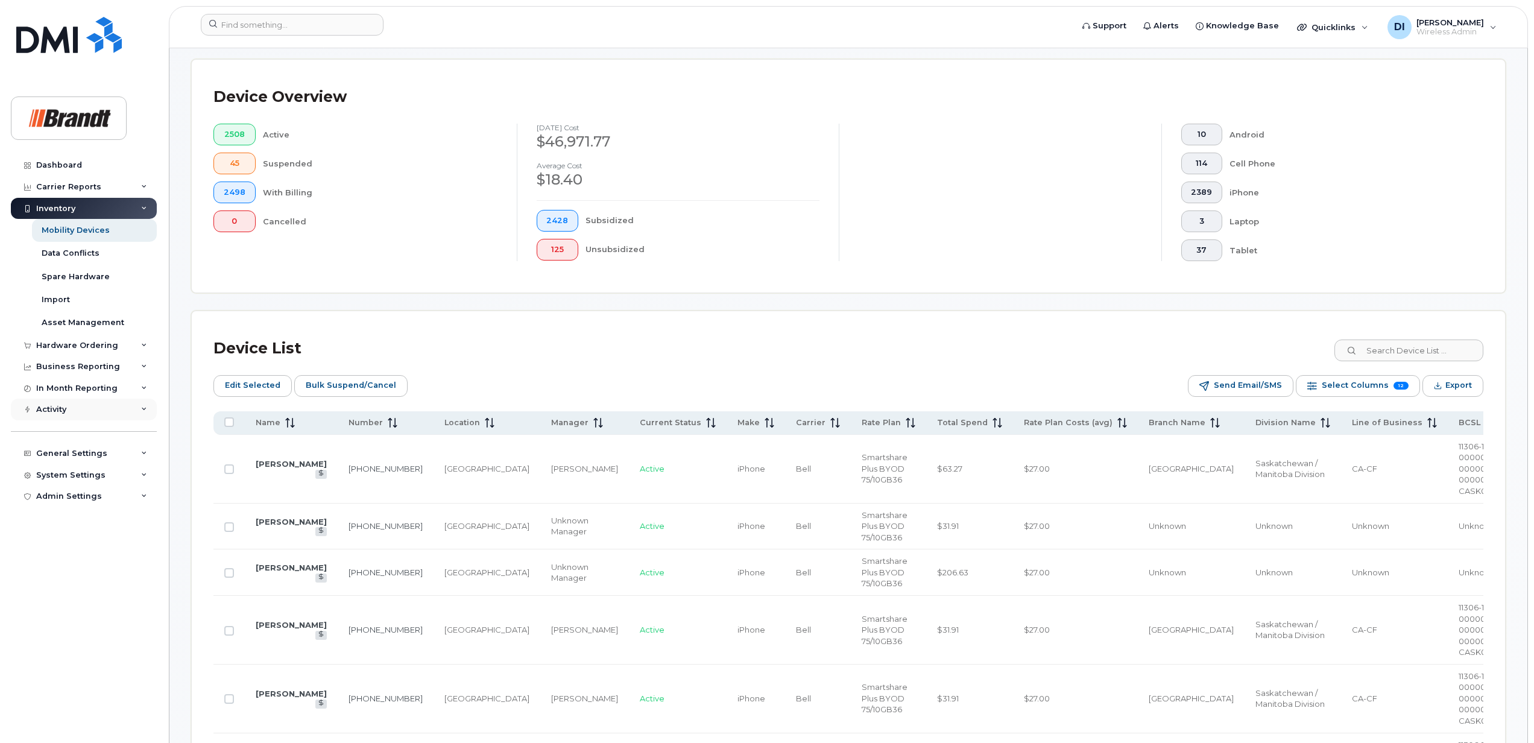
click at [136, 414] on div "Activity" at bounding box center [84, 409] width 146 height 22
click at [133, 384] on div "In Month Reporting" at bounding box center [84, 388] width 146 height 22
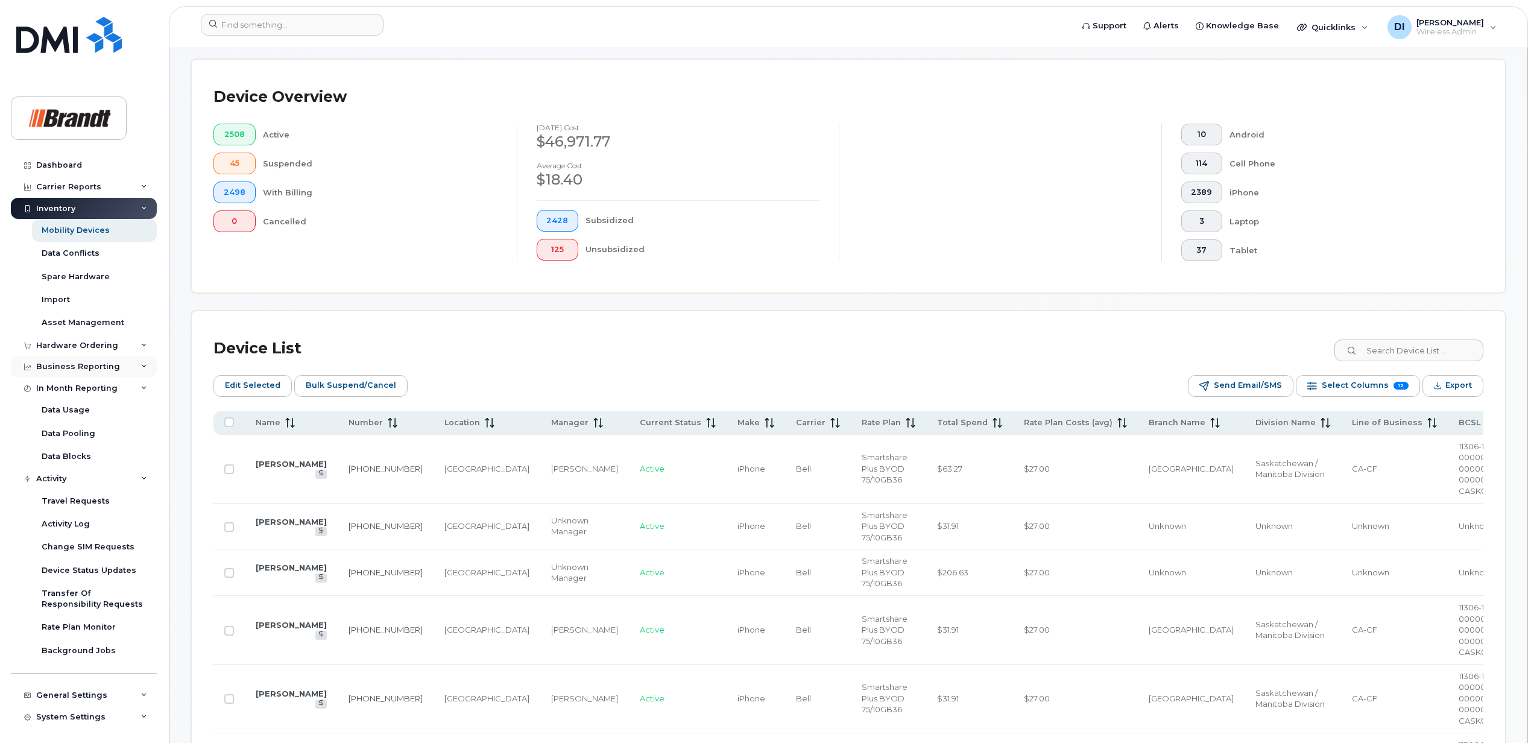
click at [133, 362] on div "Business Reporting" at bounding box center [84, 367] width 146 height 22
click at [89, 411] on div "Individual Reports" at bounding box center [80, 411] width 76 height 11
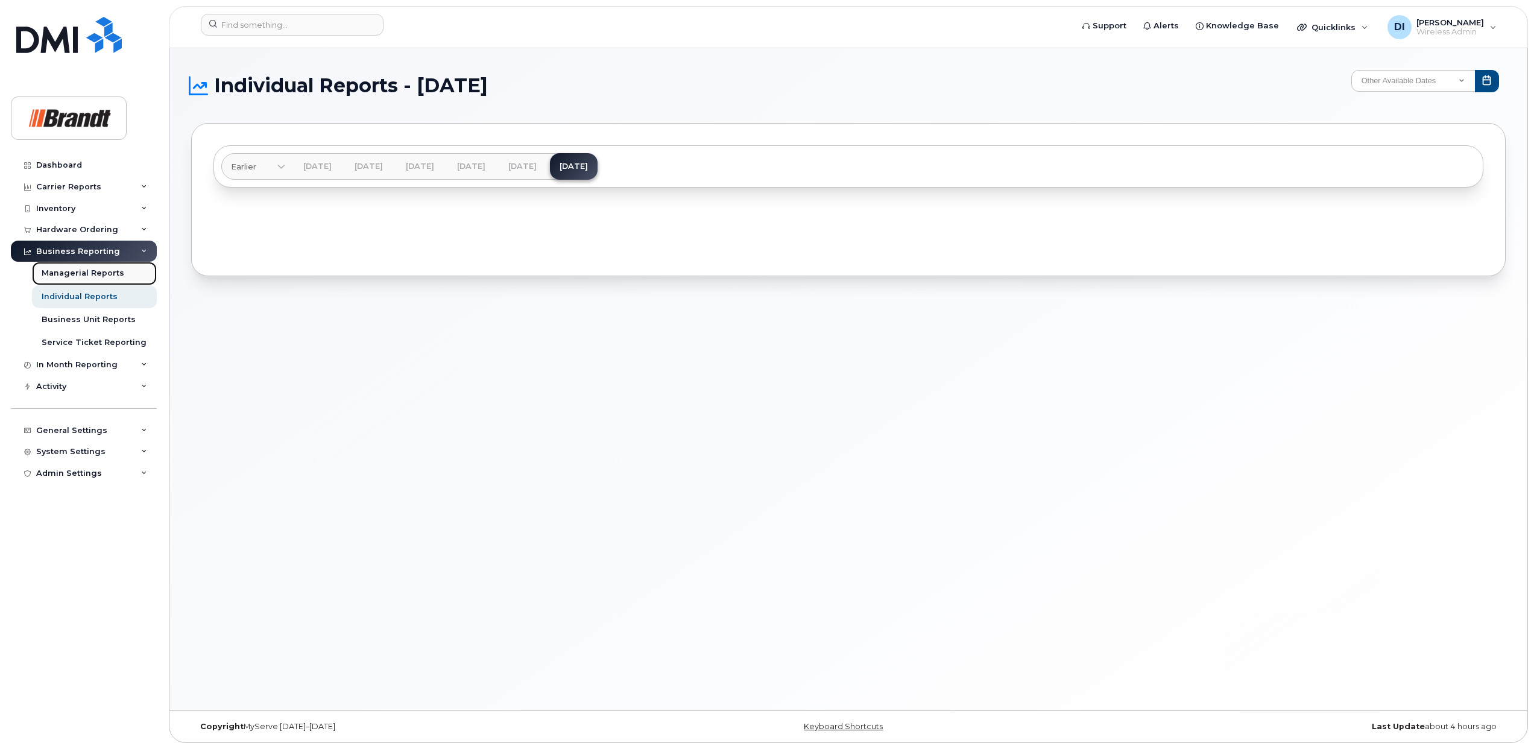
click at [90, 270] on div "Managerial Reports" at bounding box center [83, 273] width 83 height 11
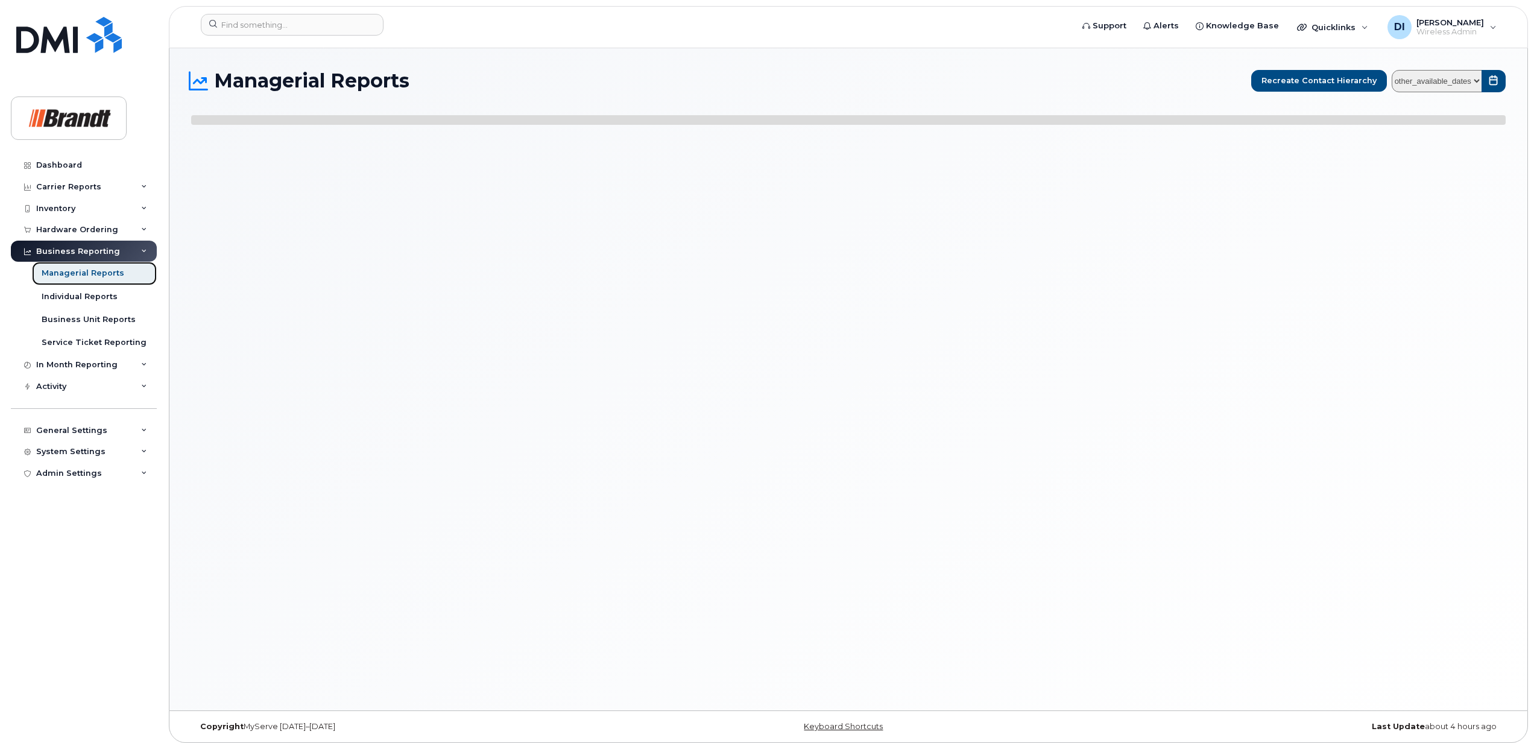
select select
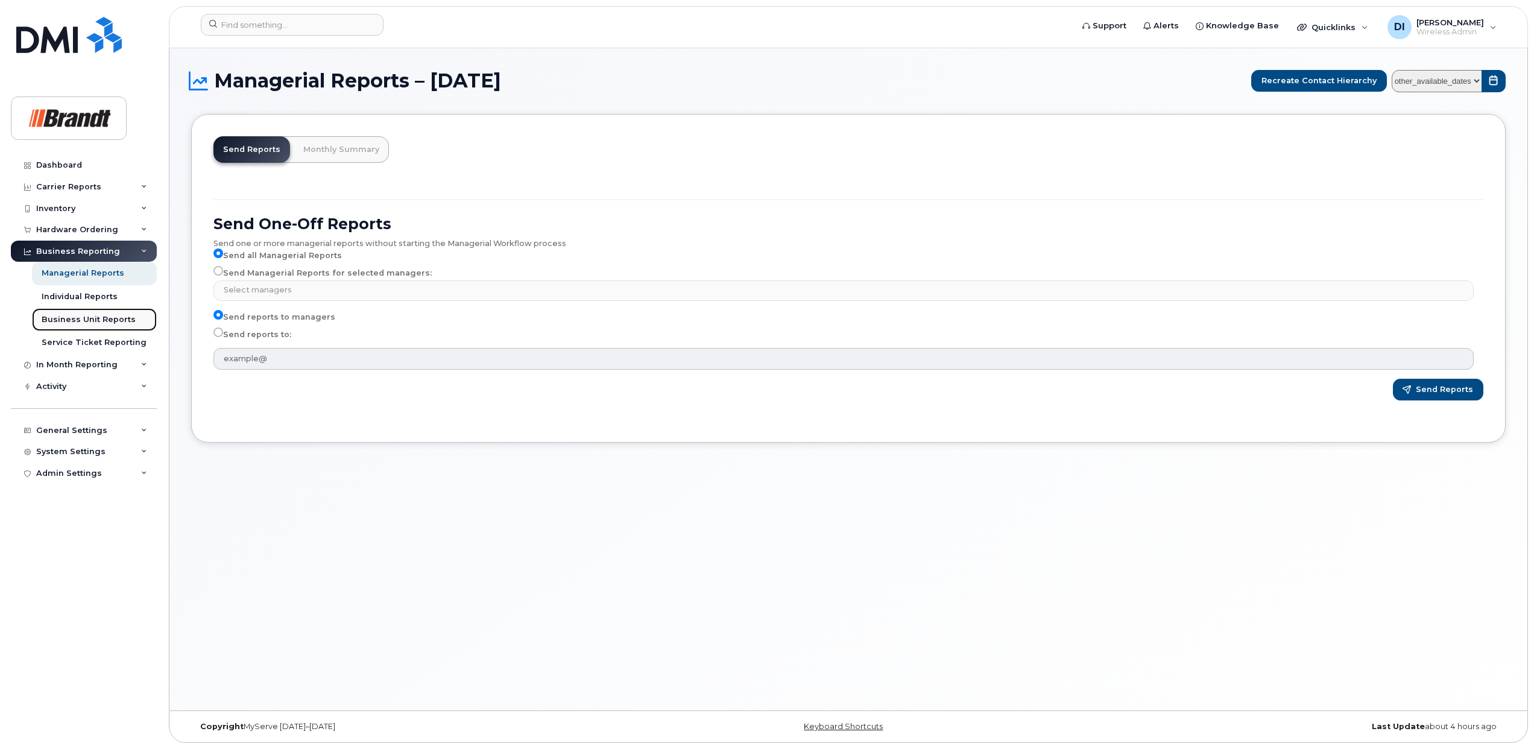
click at [89, 321] on div "Business Unit Reports" at bounding box center [89, 319] width 94 height 11
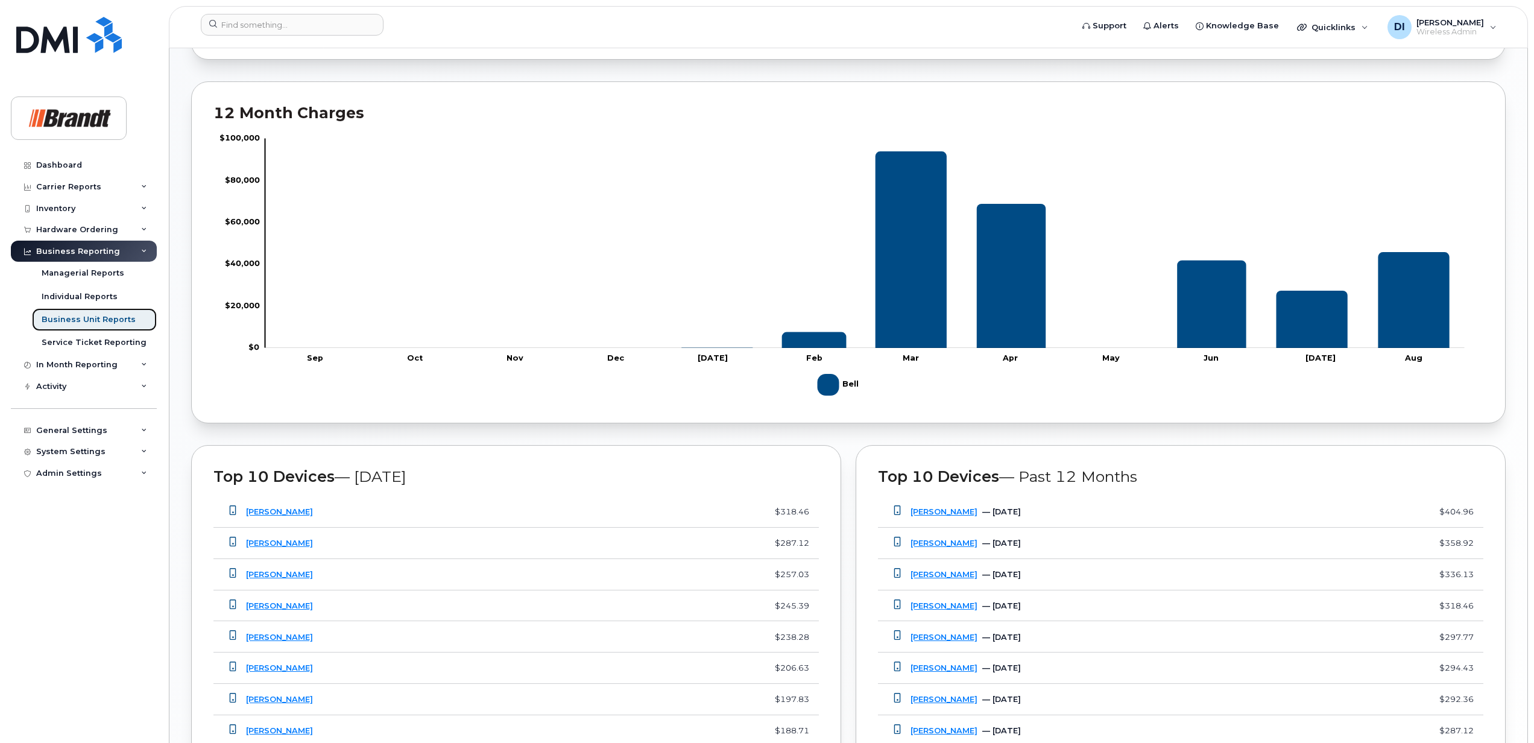
scroll to position [744, 0]
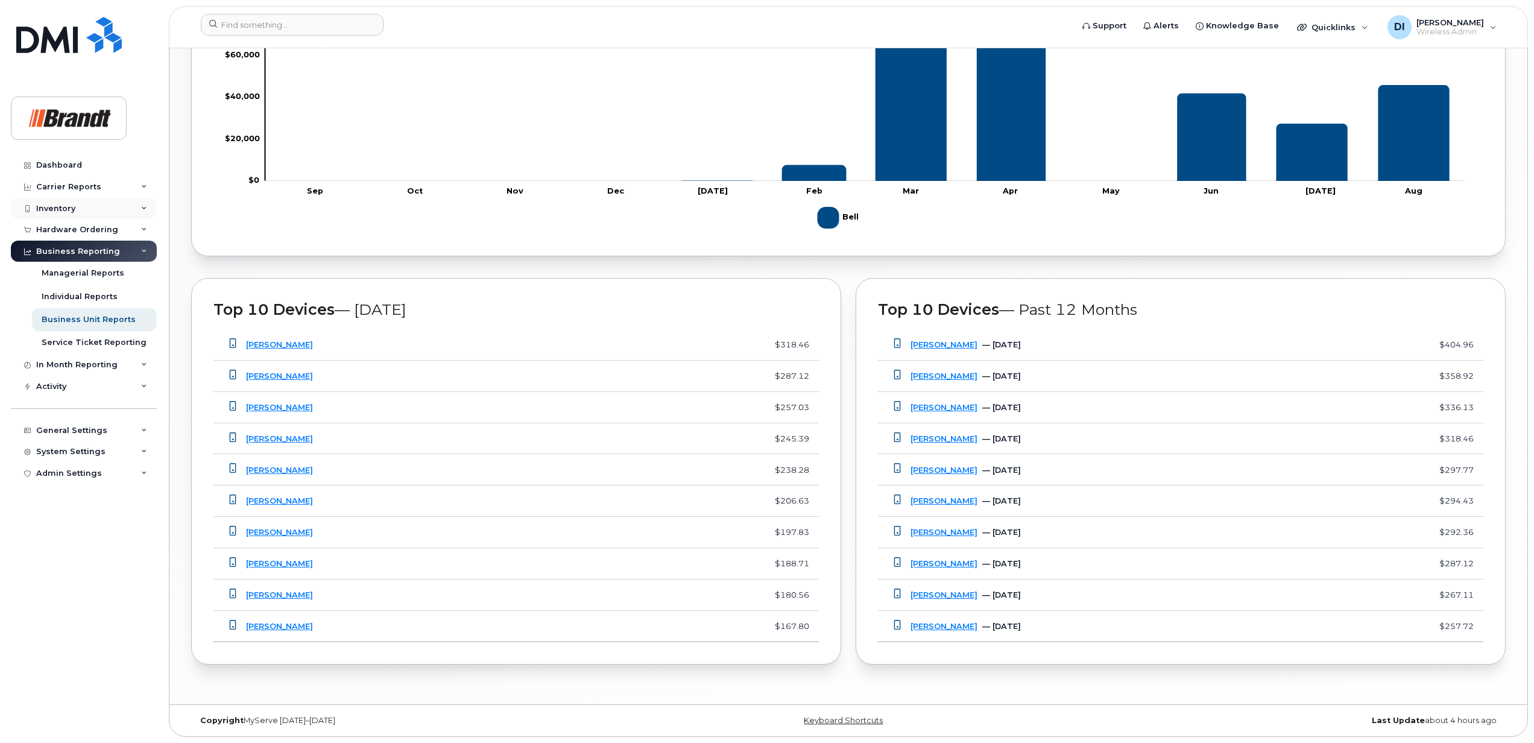
click at [121, 207] on div "Inventory" at bounding box center [84, 209] width 146 height 22
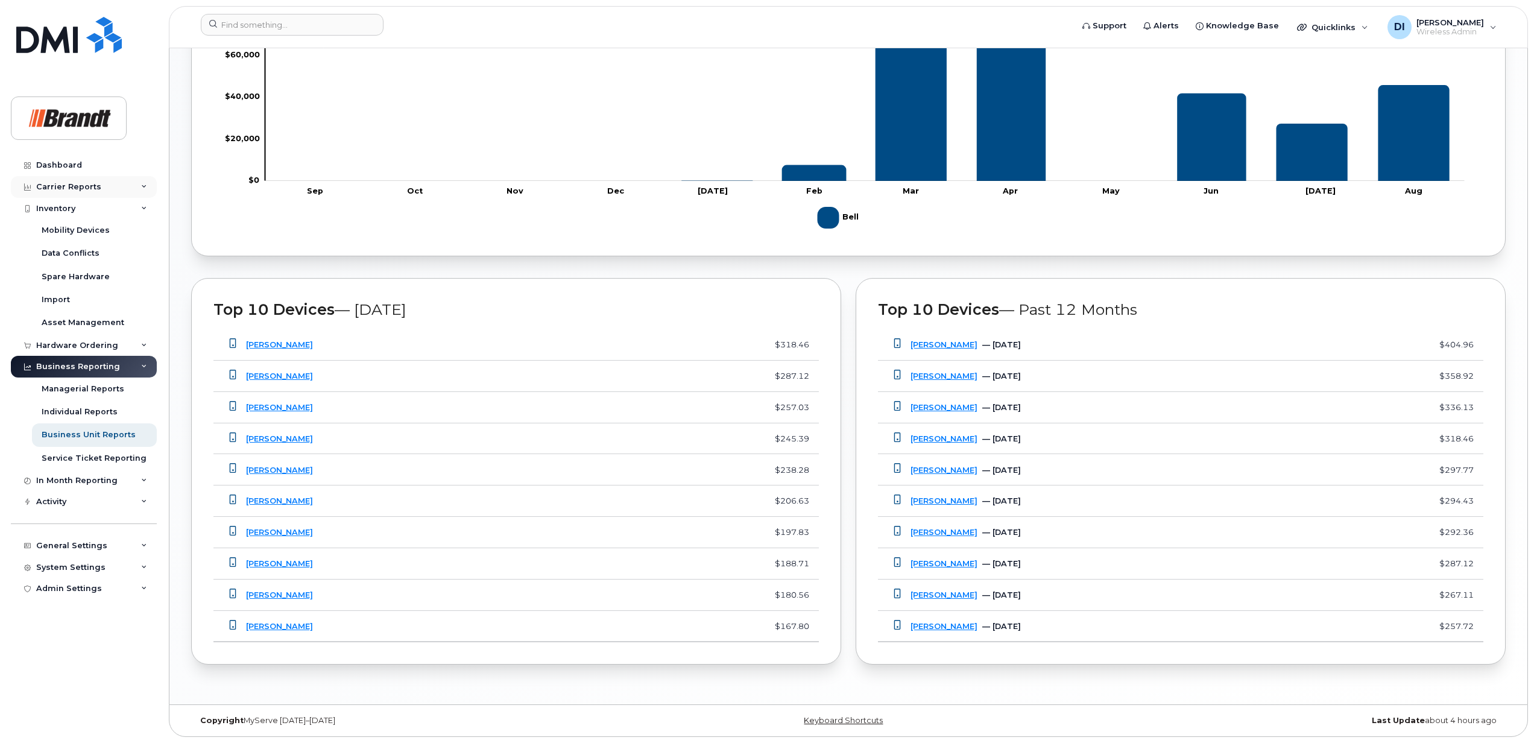
click at [131, 180] on div "Carrier Reports" at bounding box center [84, 187] width 146 height 22
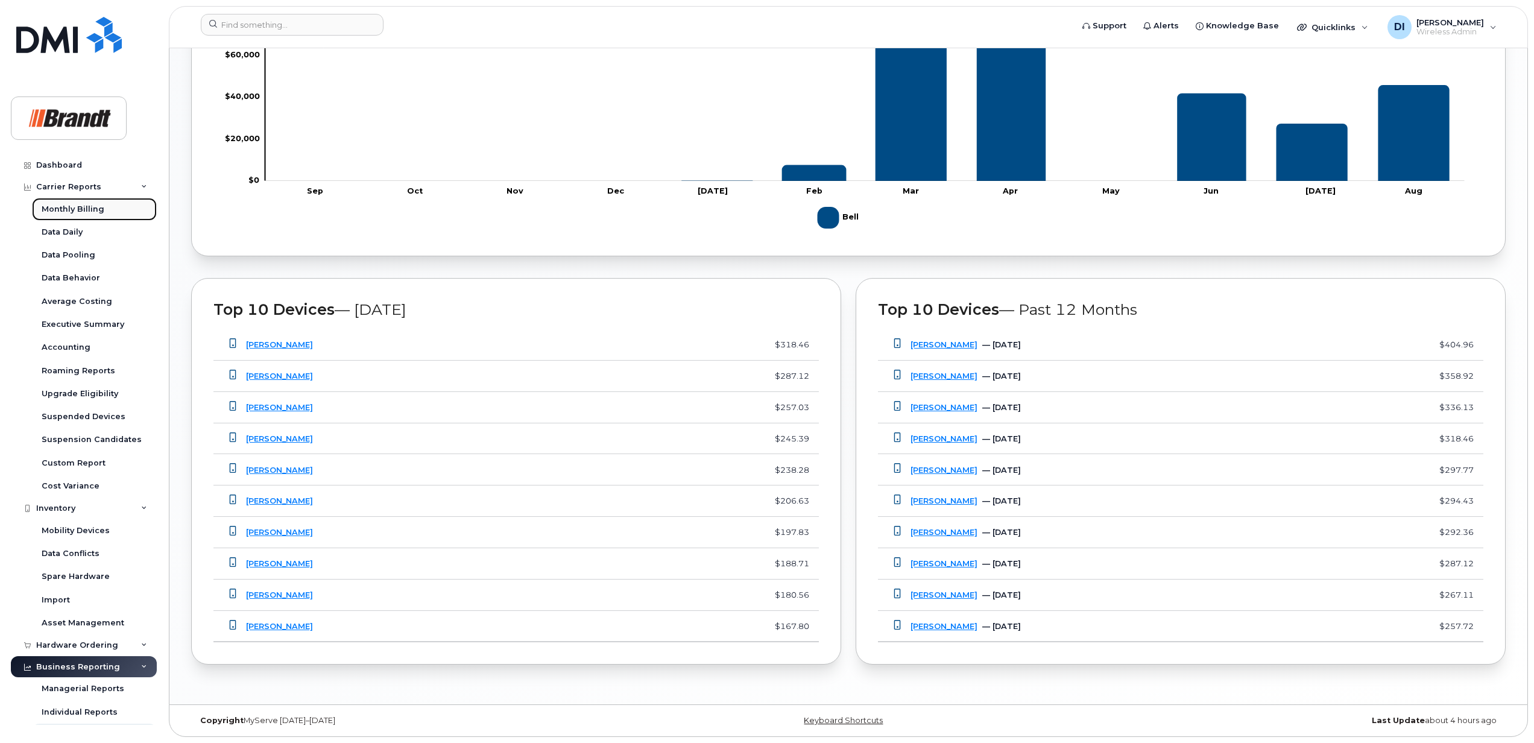
click at [88, 208] on div "Monthly Billing" at bounding box center [73, 209] width 63 height 11
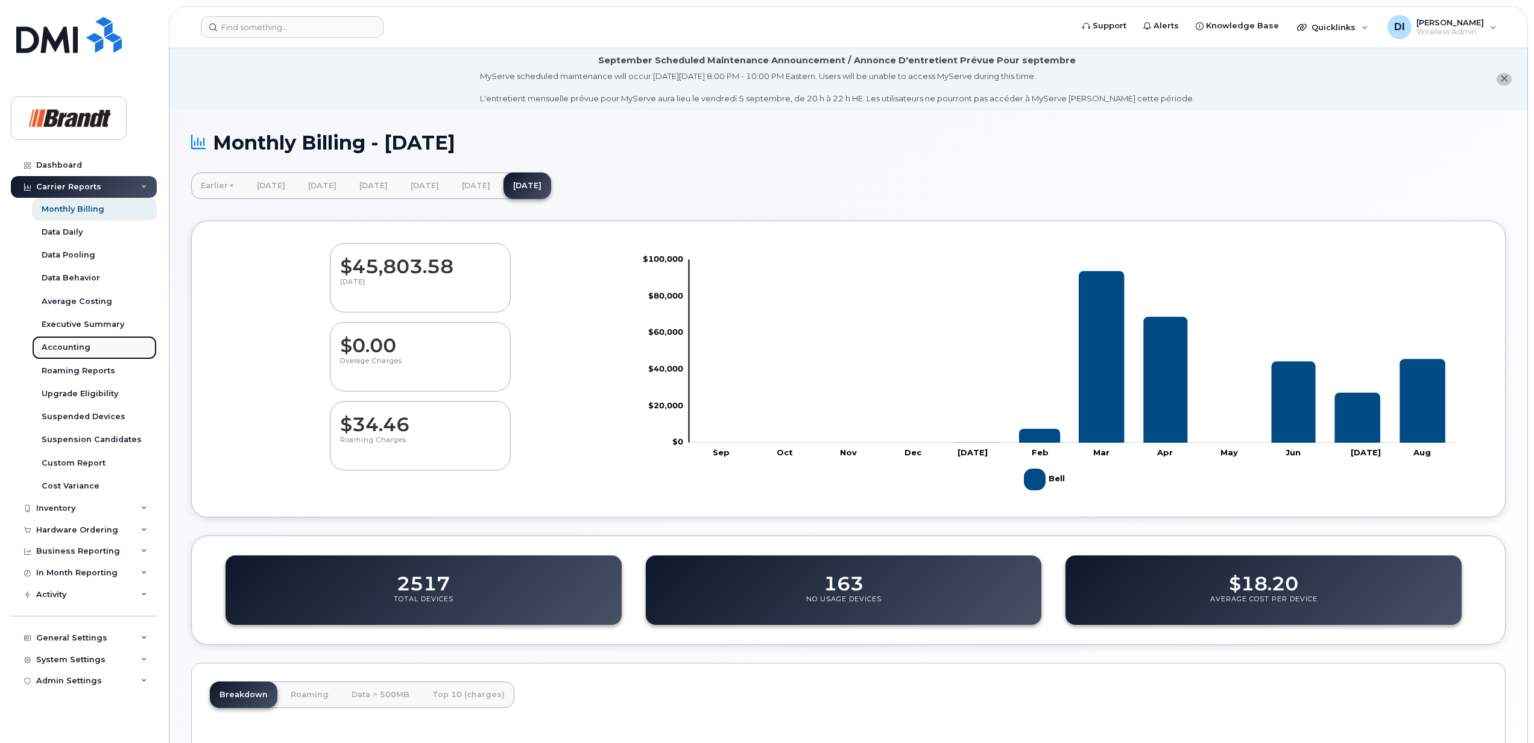
click at [66, 344] on div "Accounting" at bounding box center [66, 347] width 49 height 11
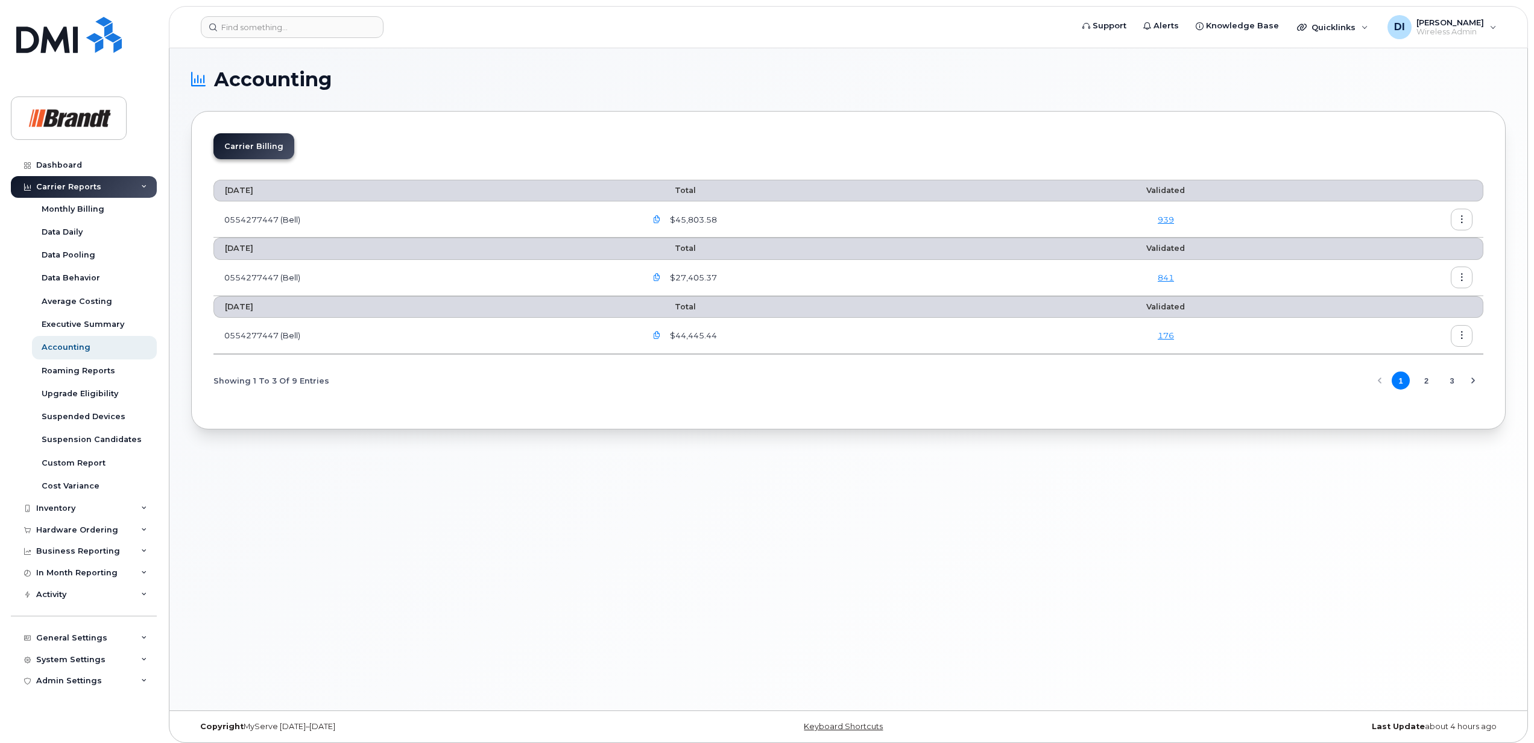
click at [1460, 213] on button "button" at bounding box center [1462, 220] width 22 height 22
click at [1403, 247] on span "Details" at bounding box center [1398, 246] width 33 height 11
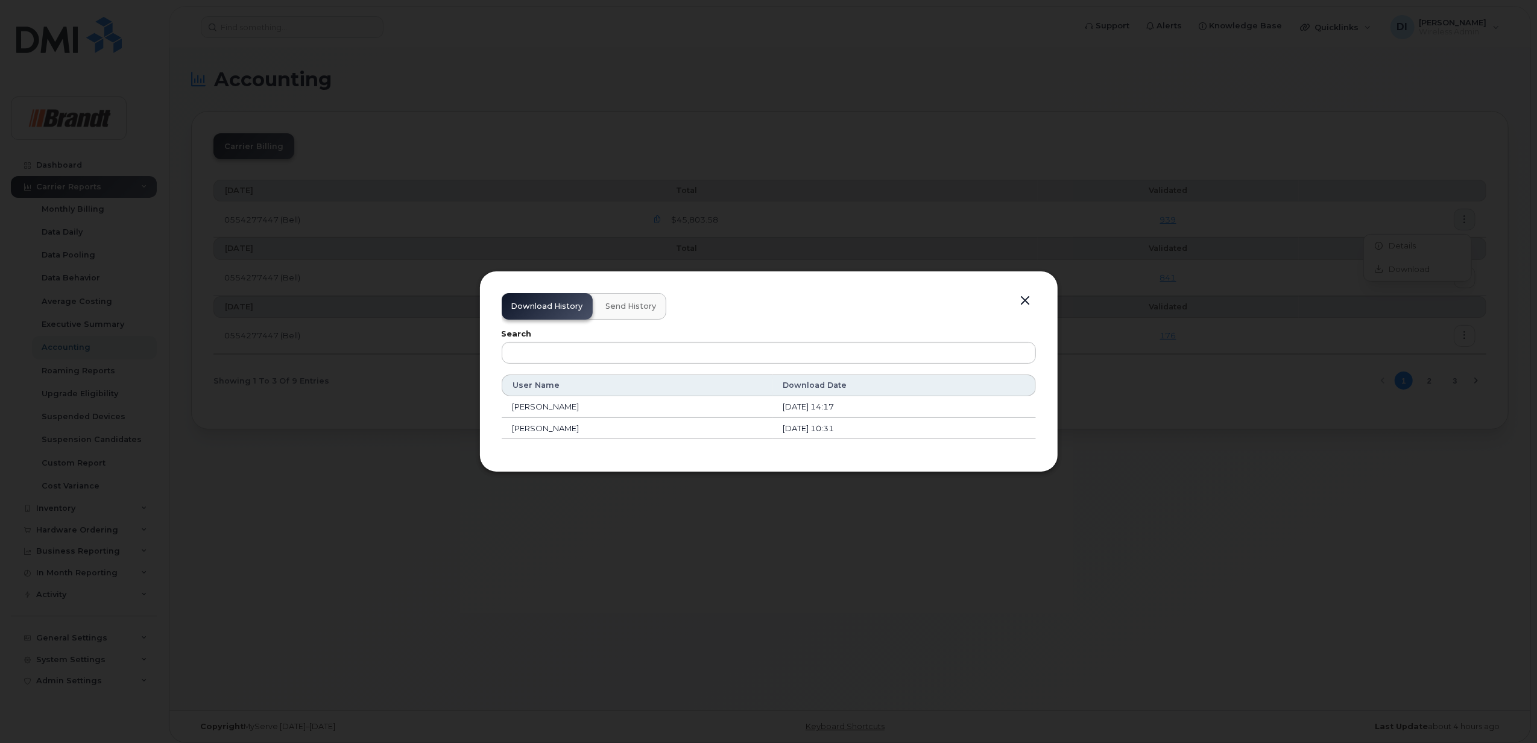
click at [627, 306] on span "Send History" at bounding box center [631, 306] width 51 height 10
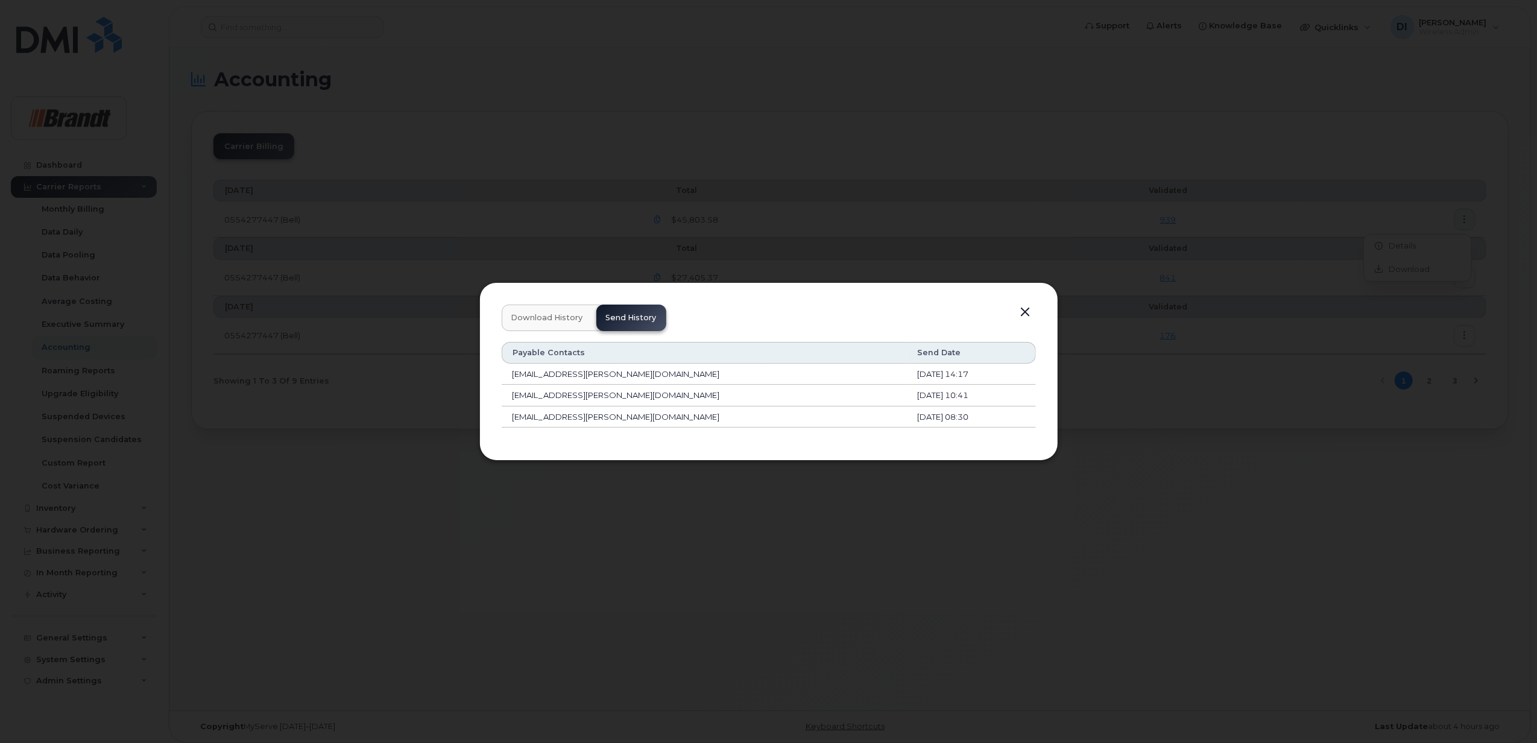
click at [1022, 312] on button "button" at bounding box center [1025, 312] width 18 height 17
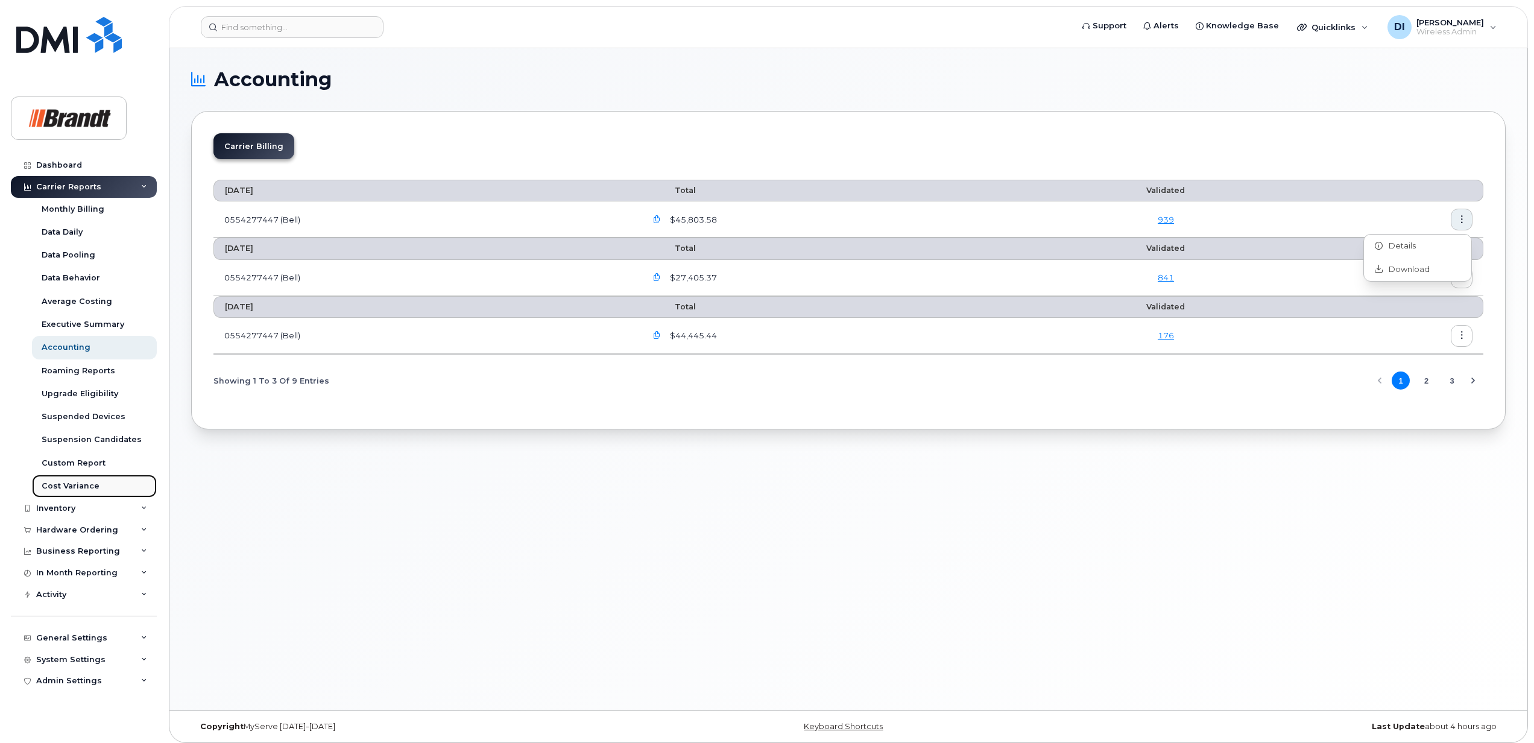
click at [71, 485] on div "Cost Variance" at bounding box center [71, 485] width 58 height 11
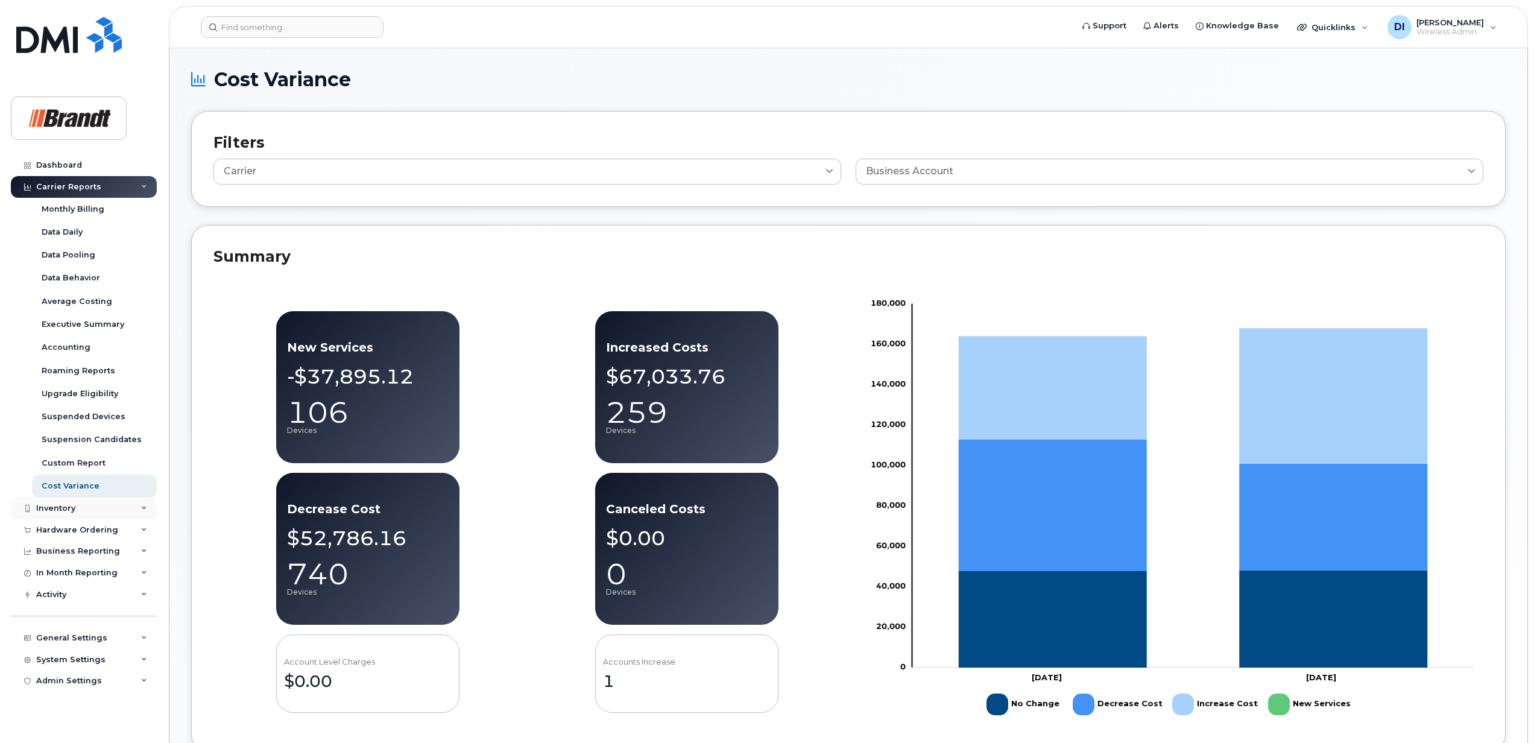
click at [61, 509] on div "Inventory" at bounding box center [55, 508] width 39 height 10
click at [58, 600] on div "Import" at bounding box center [56, 599] width 28 height 11
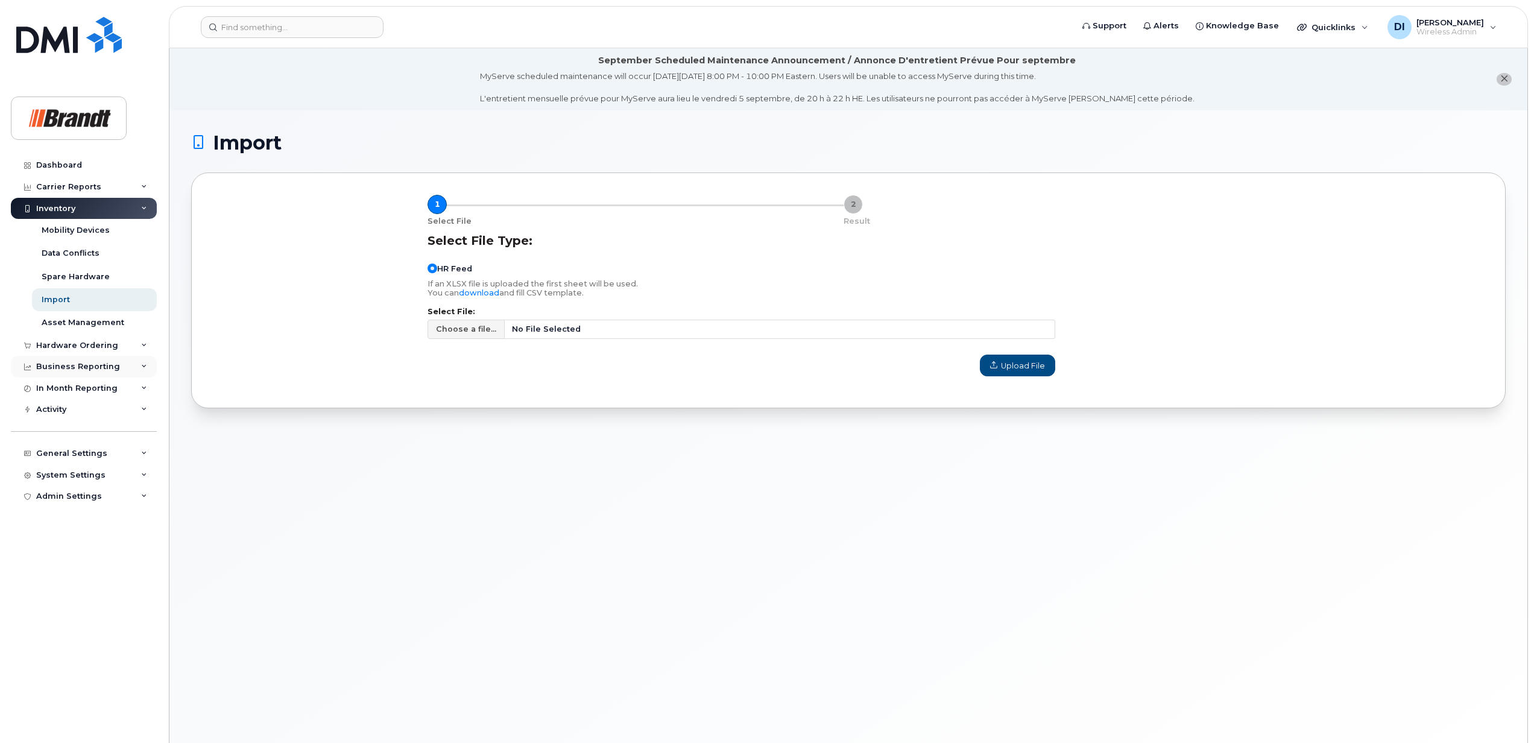
click at [127, 362] on div "Business Reporting" at bounding box center [84, 367] width 146 height 22
click at [128, 367] on div "Business Reporting" at bounding box center [84, 367] width 146 height 22
click at [131, 388] on div "In Month Reporting" at bounding box center [84, 388] width 146 height 22
click at [102, 186] on div "Carrier Reports" at bounding box center [84, 187] width 146 height 22
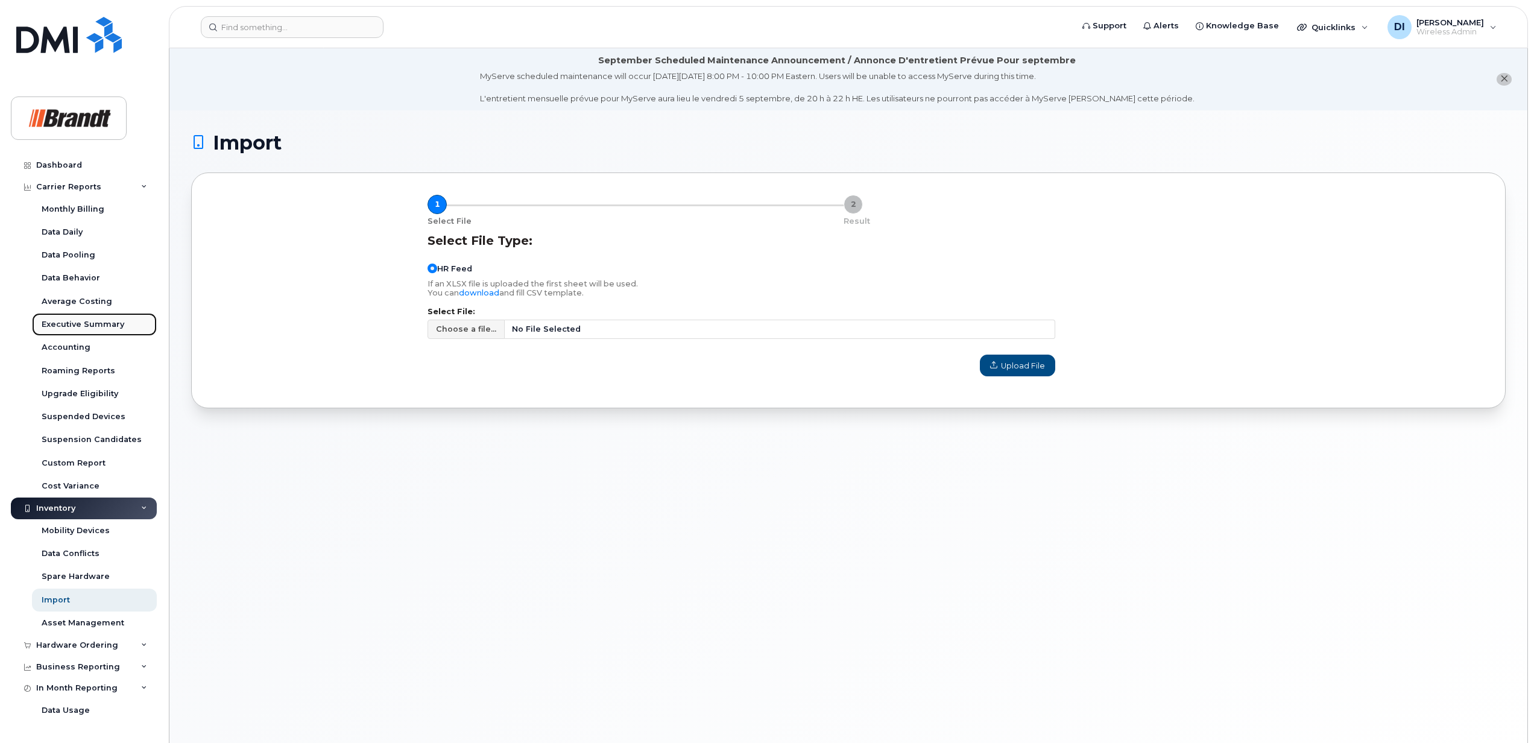
click at [94, 321] on div "Executive Summary" at bounding box center [83, 324] width 83 height 11
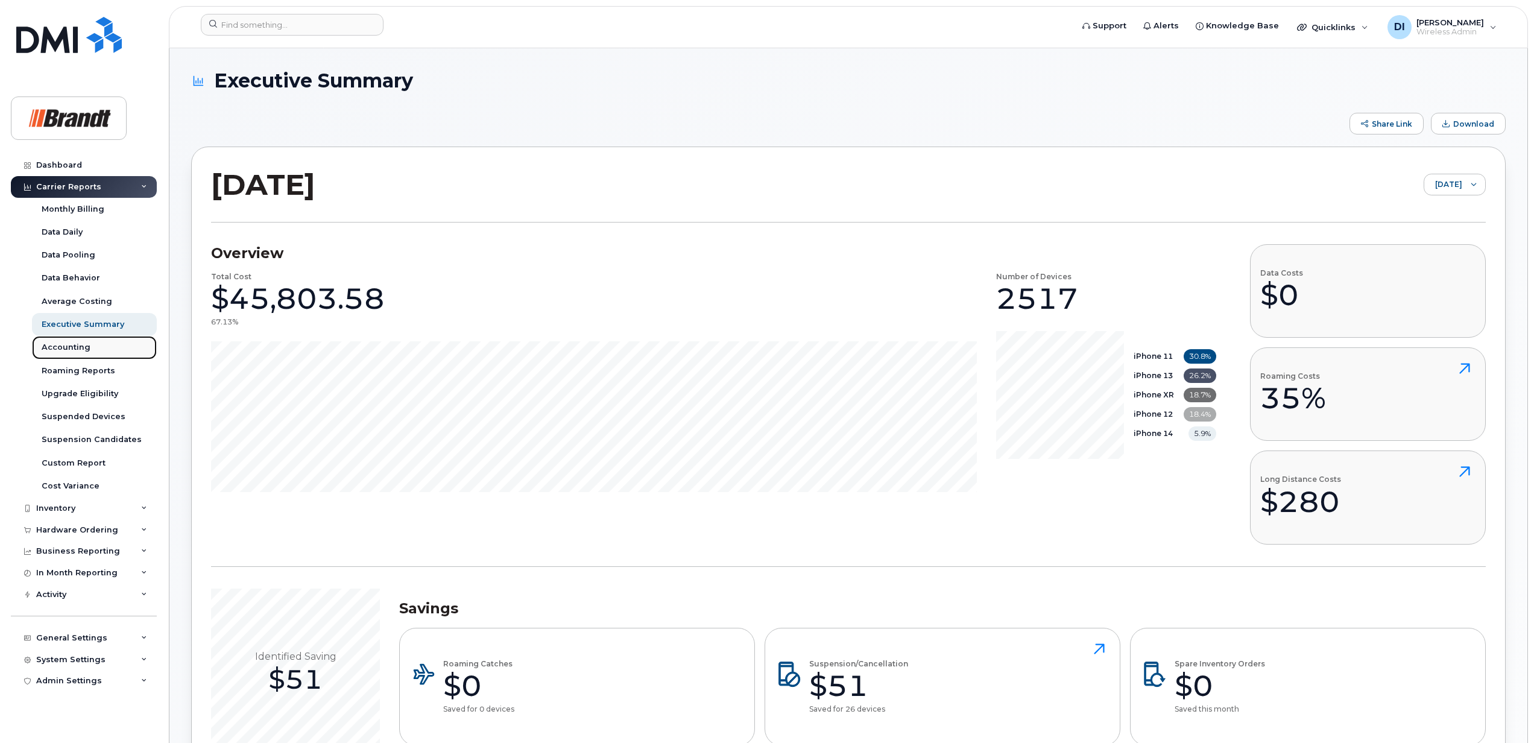
click at [72, 347] on div "Accounting" at bounding box center [66, 347] width 49 height 11
